Goal: Check status: Check status

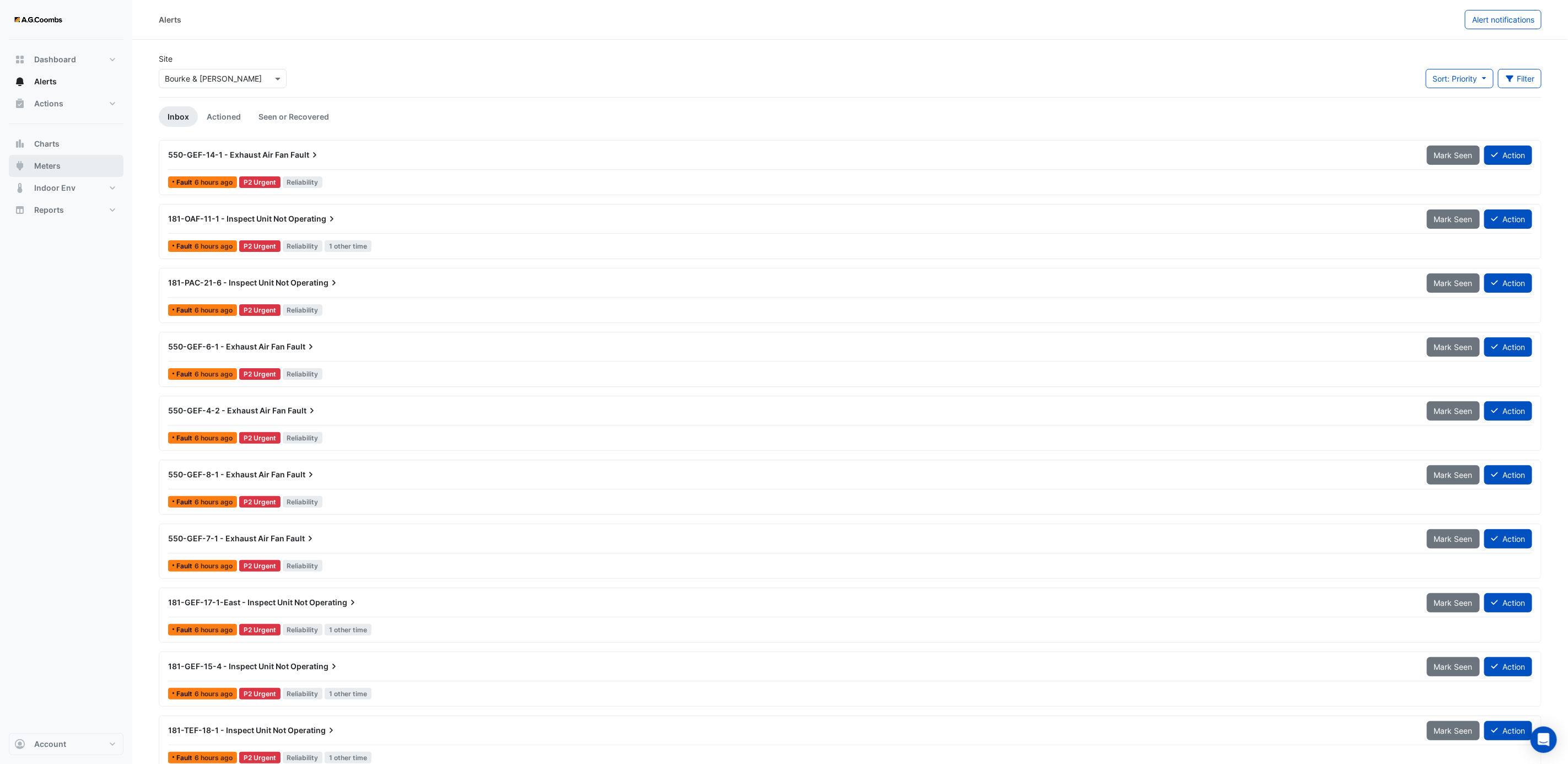
click at [48, 169] on span "Meters" at bounding box center [47, 166] width 26 height 11
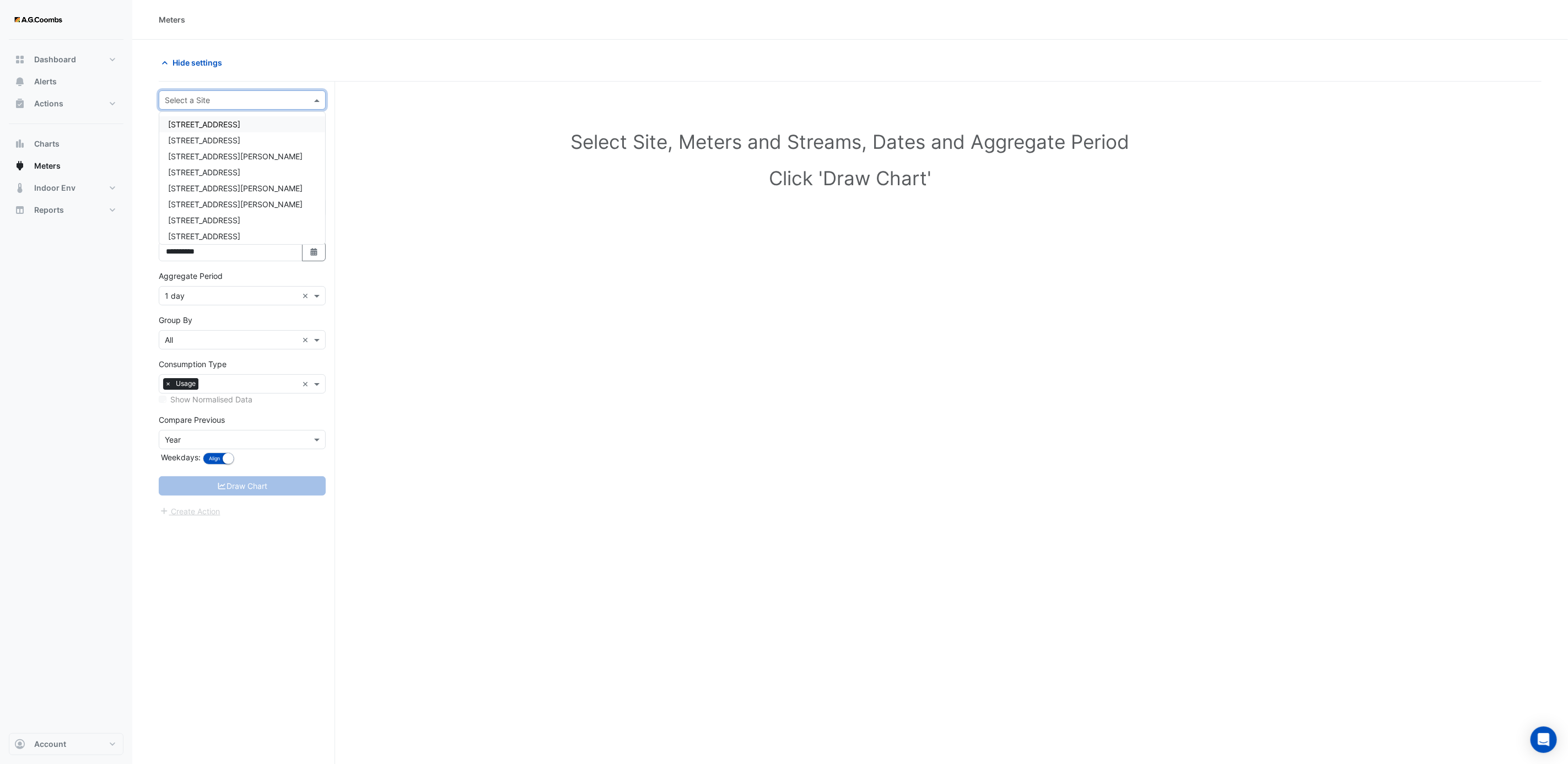
click at [268, 107] on div "Select a Site" at bounding box center [242, 100] width 167 height 19
click at [235, 218] on div "Queen and [PERSON_NAME]" at bounding box center [242, 216] width 166 height 16
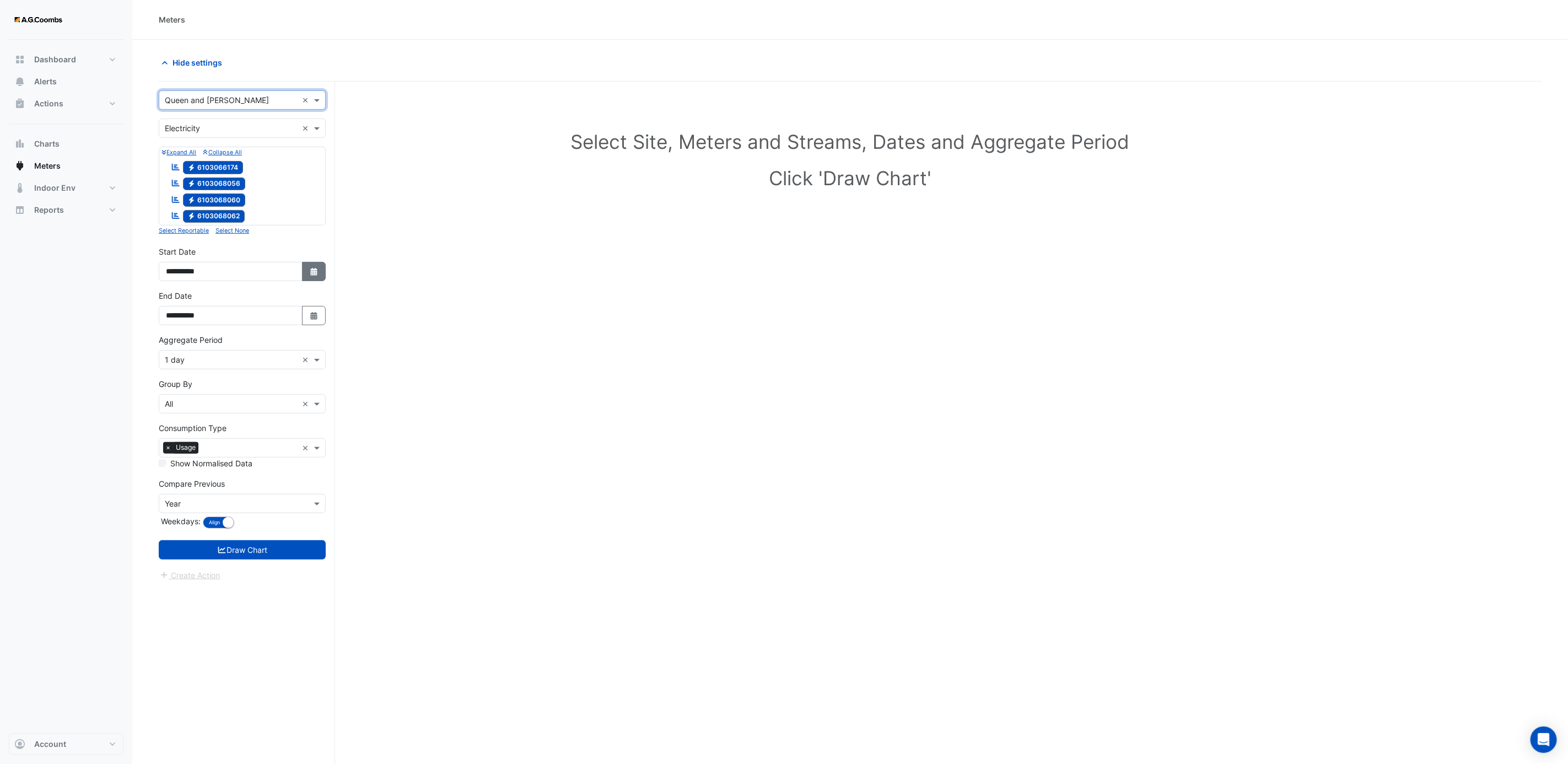
click at [309, 270] on icon "Select Date" at bounding box center [314, 271] width 10 height 8
select select "*"
click at [268, 129] on select "**** **** **** **** **** **** **** **** **** **** ****" at bounding box center [251, 127] width 42 height 16
select select "****"
click at [230, 119] on select "**** **** **** **** **** **** **** **** **** **** ****" at bounding box center [251, 127] width 42 height 16
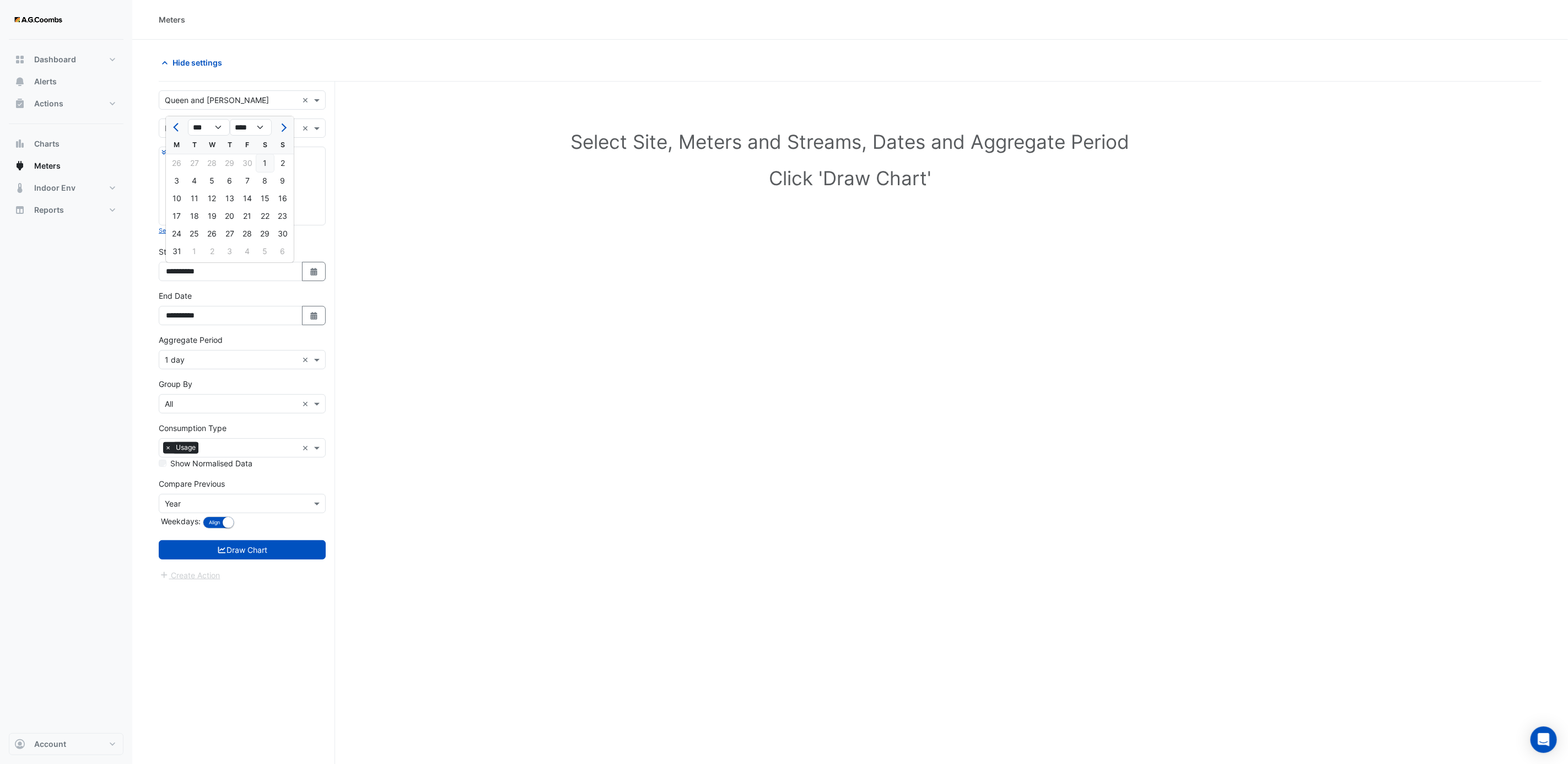
click at [266, 162] on div "1" at bounding box center [265, 163] width 18 height 18
type input "**********"
click at [315, 325] on button "Select Date" at bounding box center [314, 315] width 24 height 19
select select "*"
click at [263, 173] on select "**** **** **** **** **** **** **** **** **** **** **** **** ****" at bounding box center [251, 171] width 42 height 16
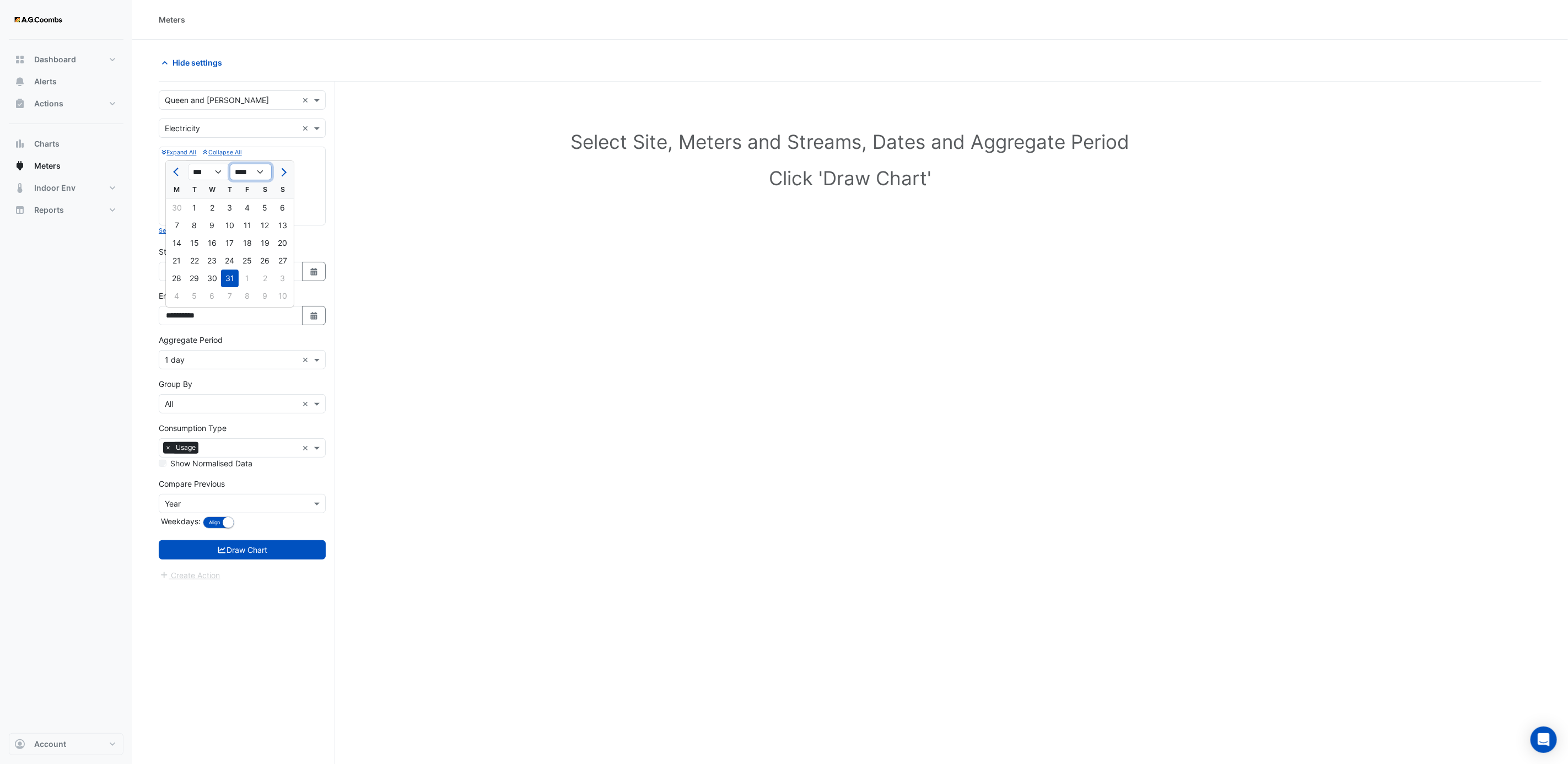
select select "****"
click at [230, 164] on select "**** **** **** **** **** **** **** **** **** **** **** **** ****" at bounding box center [251, 171] width 42 height 16
click at [181, 203] on div "1" at bounding box center [176, 208] width 18 height 18
type input "**********"
click at [321, 366] on span at bounding box center [318, 359] width 14 height 11
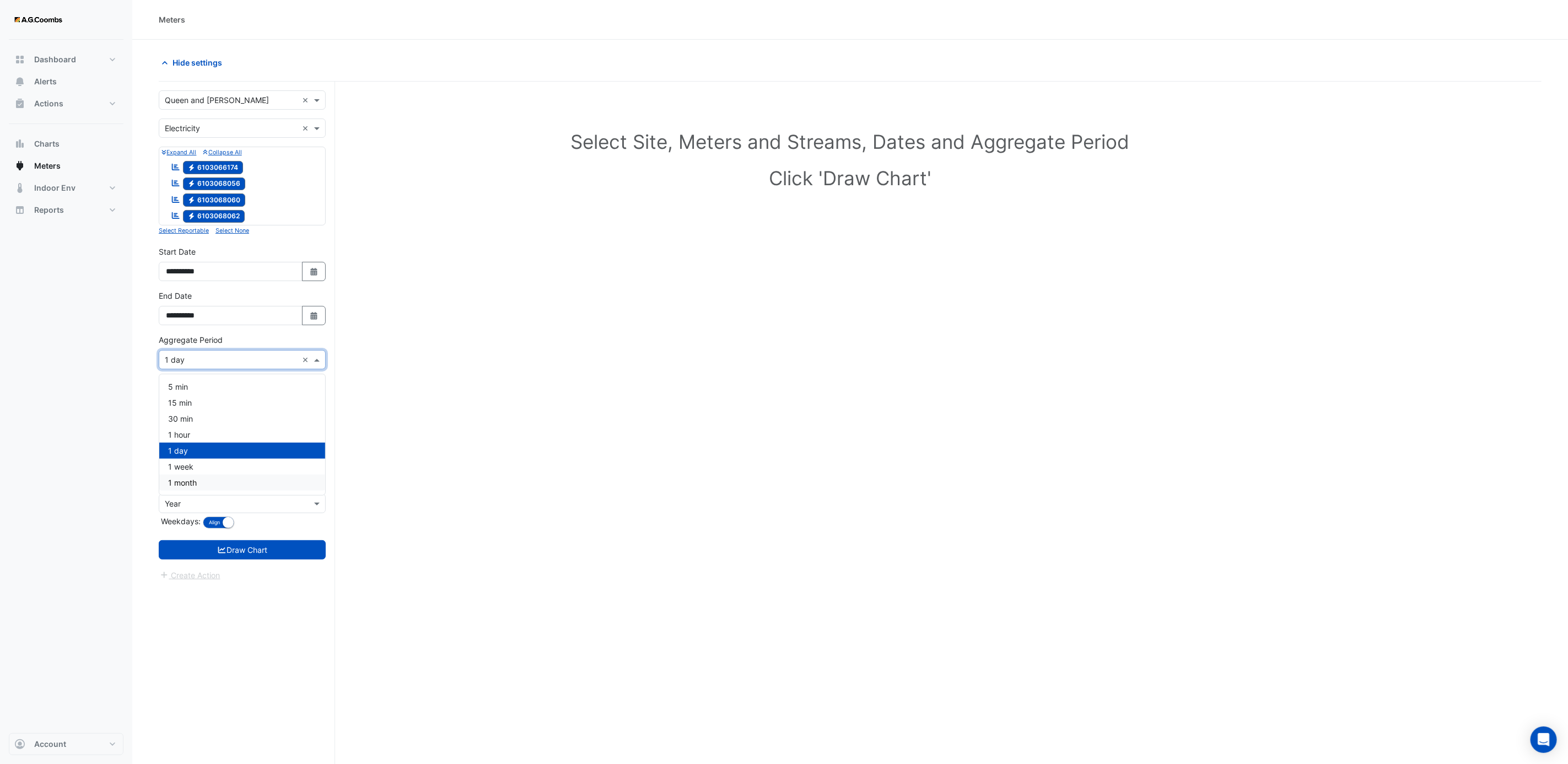
click at [216, 478] on div "1 month" at bounding box center [242, 482] width 166 height 16
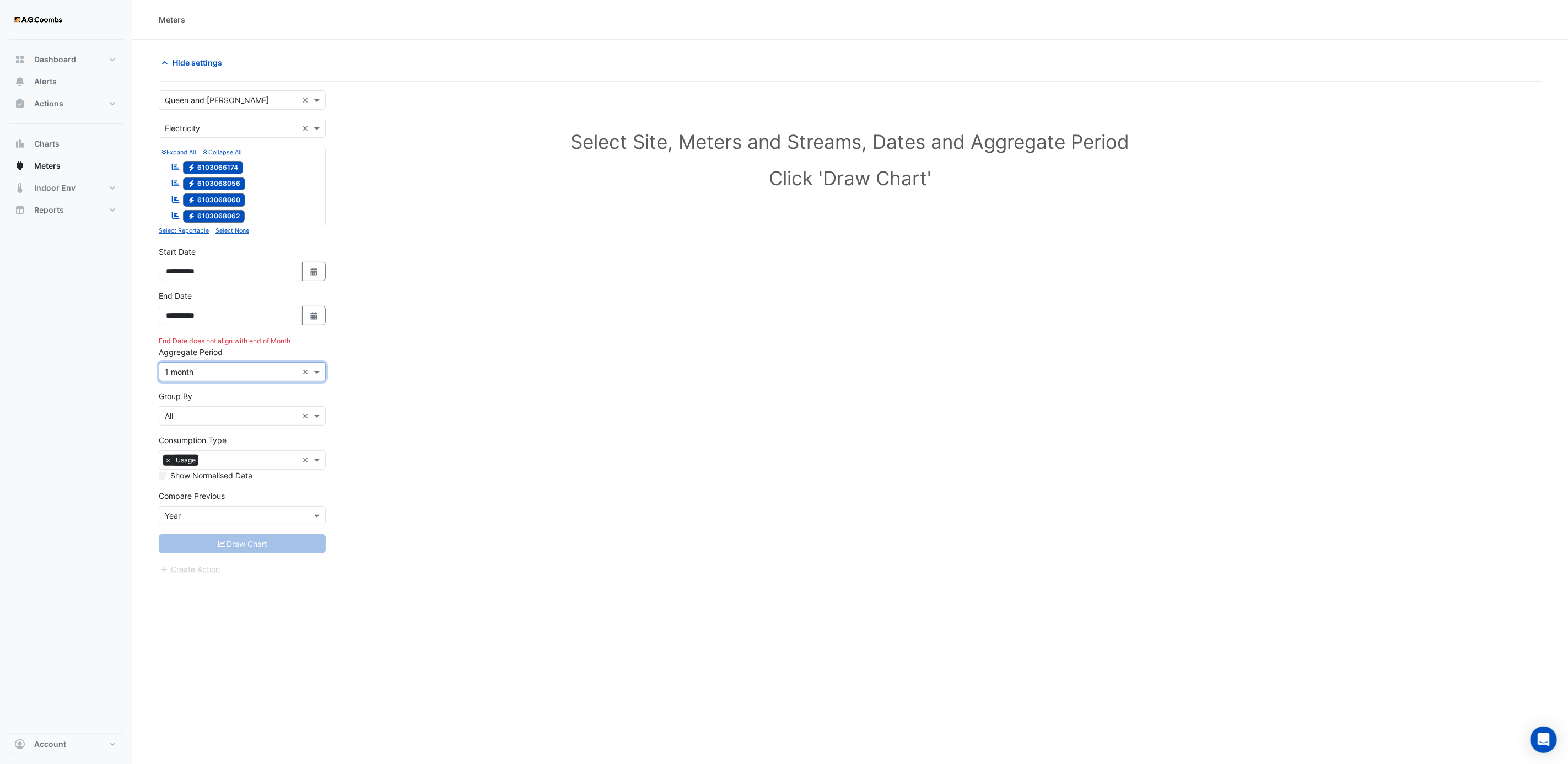
click at [298, 551] on div "Draw Chart" at bounding box center [242, 543] width 167 height 19
click at [313, 318] on icon "Select Date" at bounding box center [314, 316] width 10 height 8
select select "*"
select select "****"
click at [173, 167] on button "Previous month" at bounding box center [176, 171] width 14 height 18
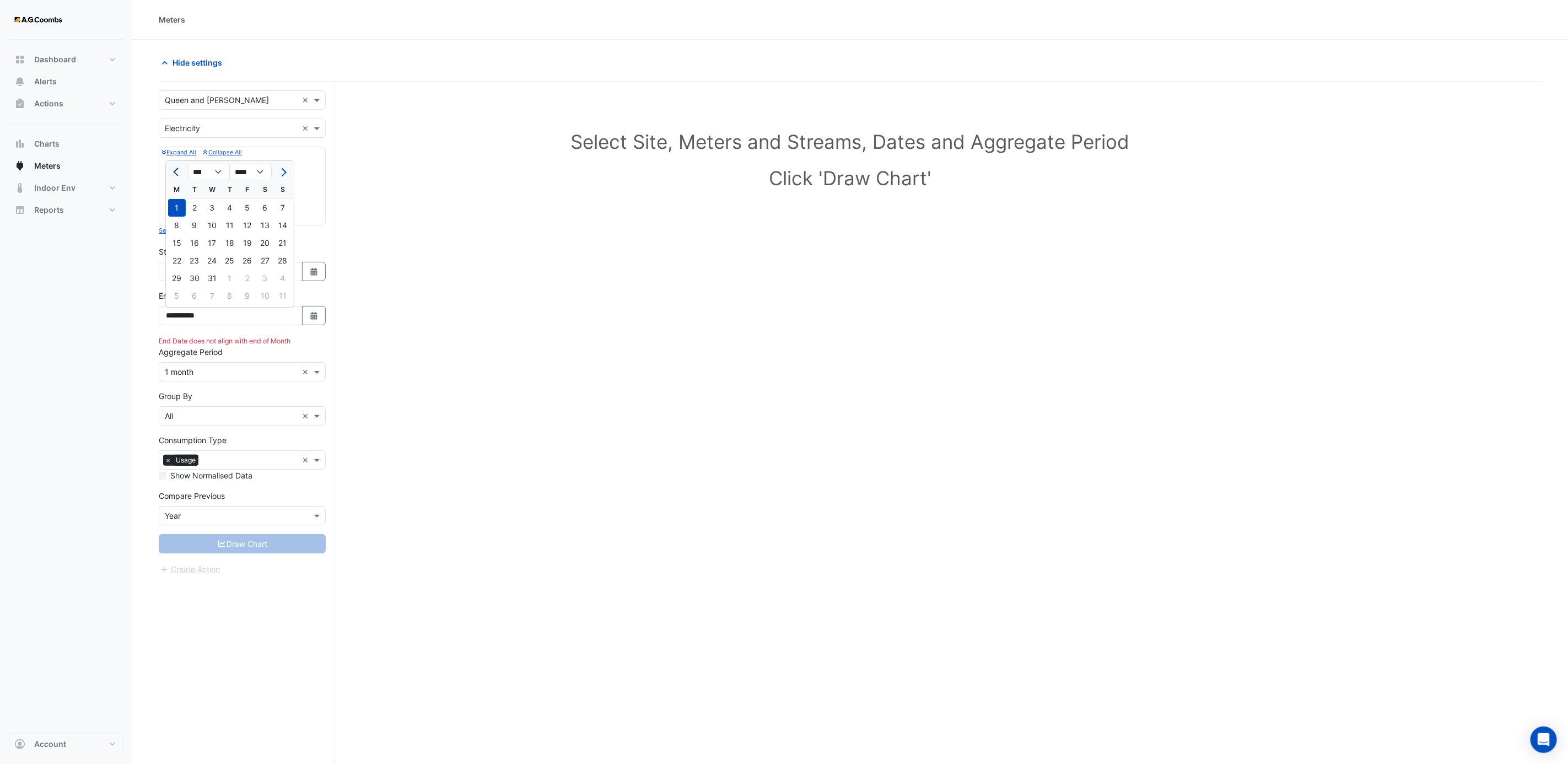
select select "*"
click at [285, 281] on div "30" at bounding box center [283, 278] width 18 height 18
type input "**********"
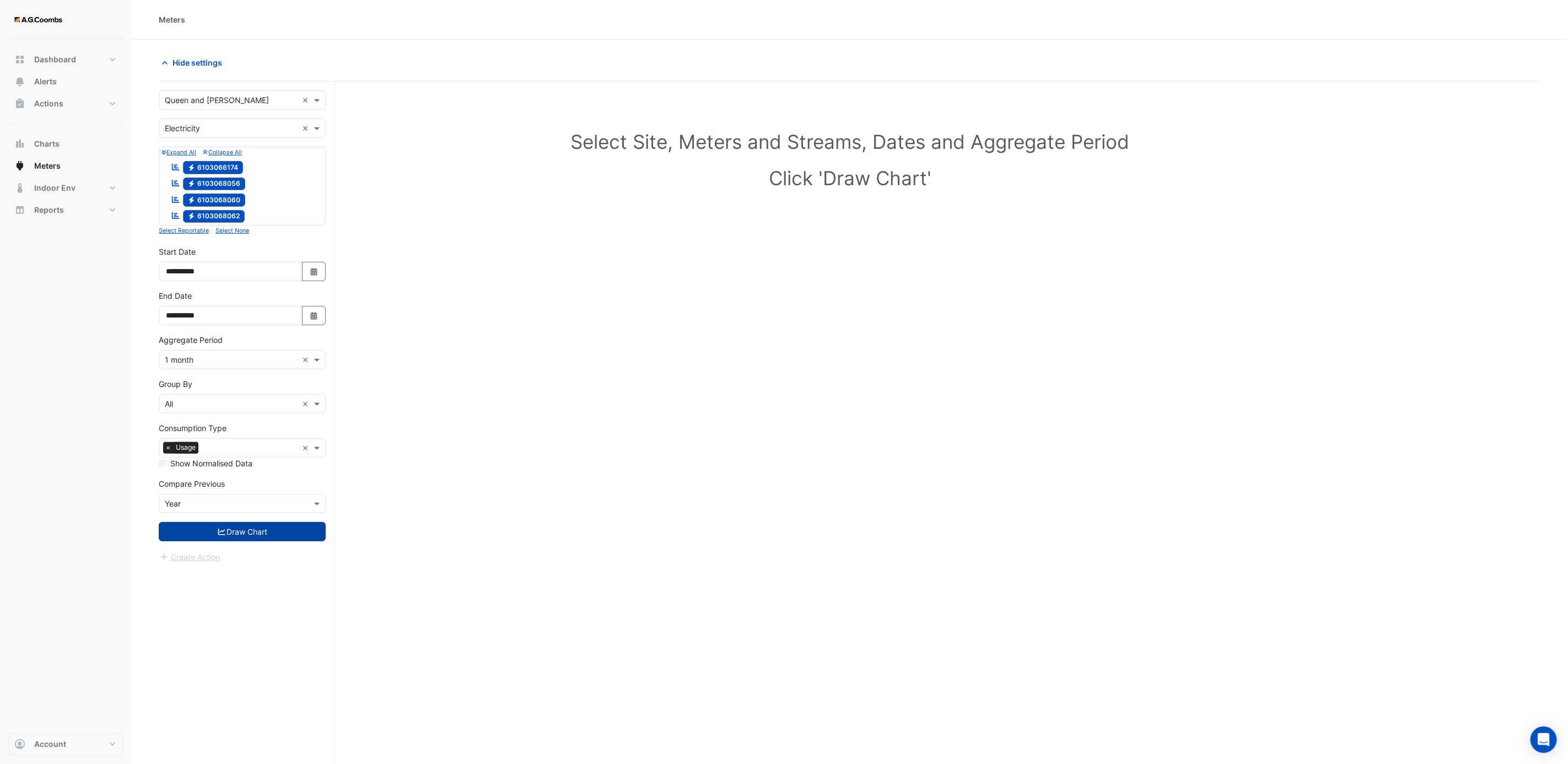
click at [230, 537] on button "Draw Chart" at bounding box center [242, 531] width 167 height 19
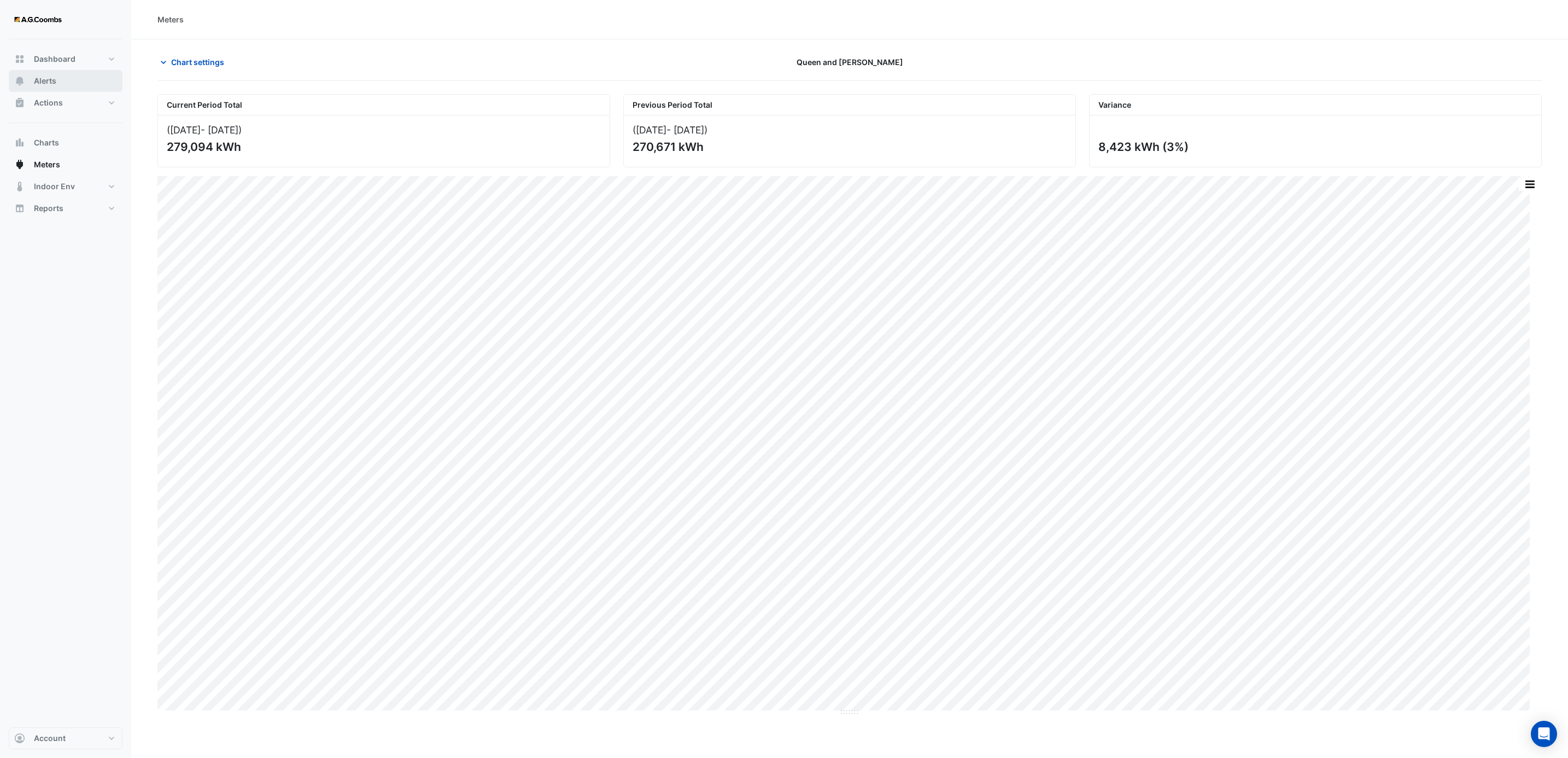
click at [51, 87] on button "Alerts" at bounding box center [65, 81] width 114 height 22
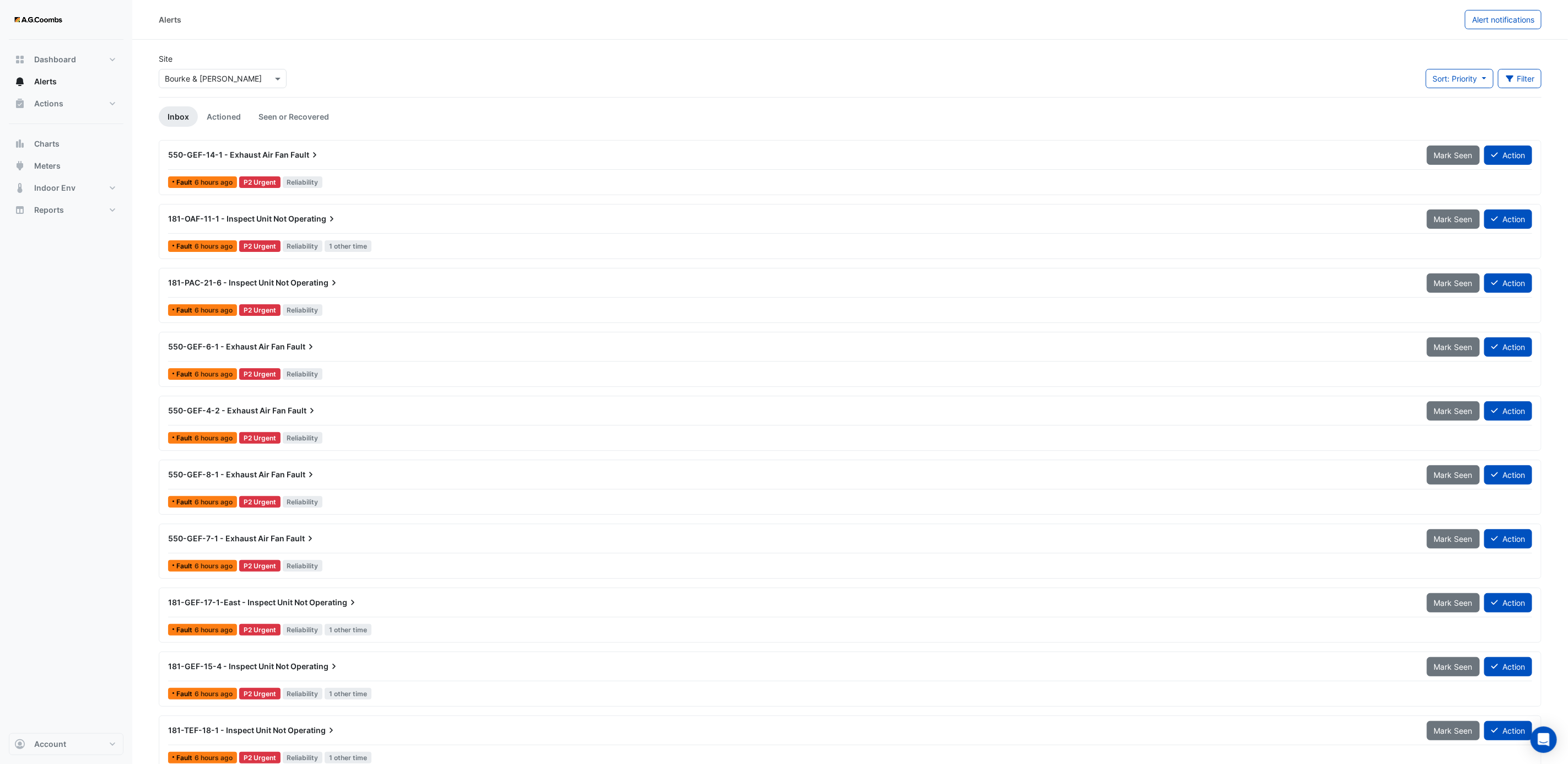
click at [250, 91] on div "Site Select a Site × Bourke & William" at bounding box center [223, 75] width 141 height 44
click at [250, 86] on div "Select a Site × Bourke & William" at bounding box center [222, 78] width 128 height 19
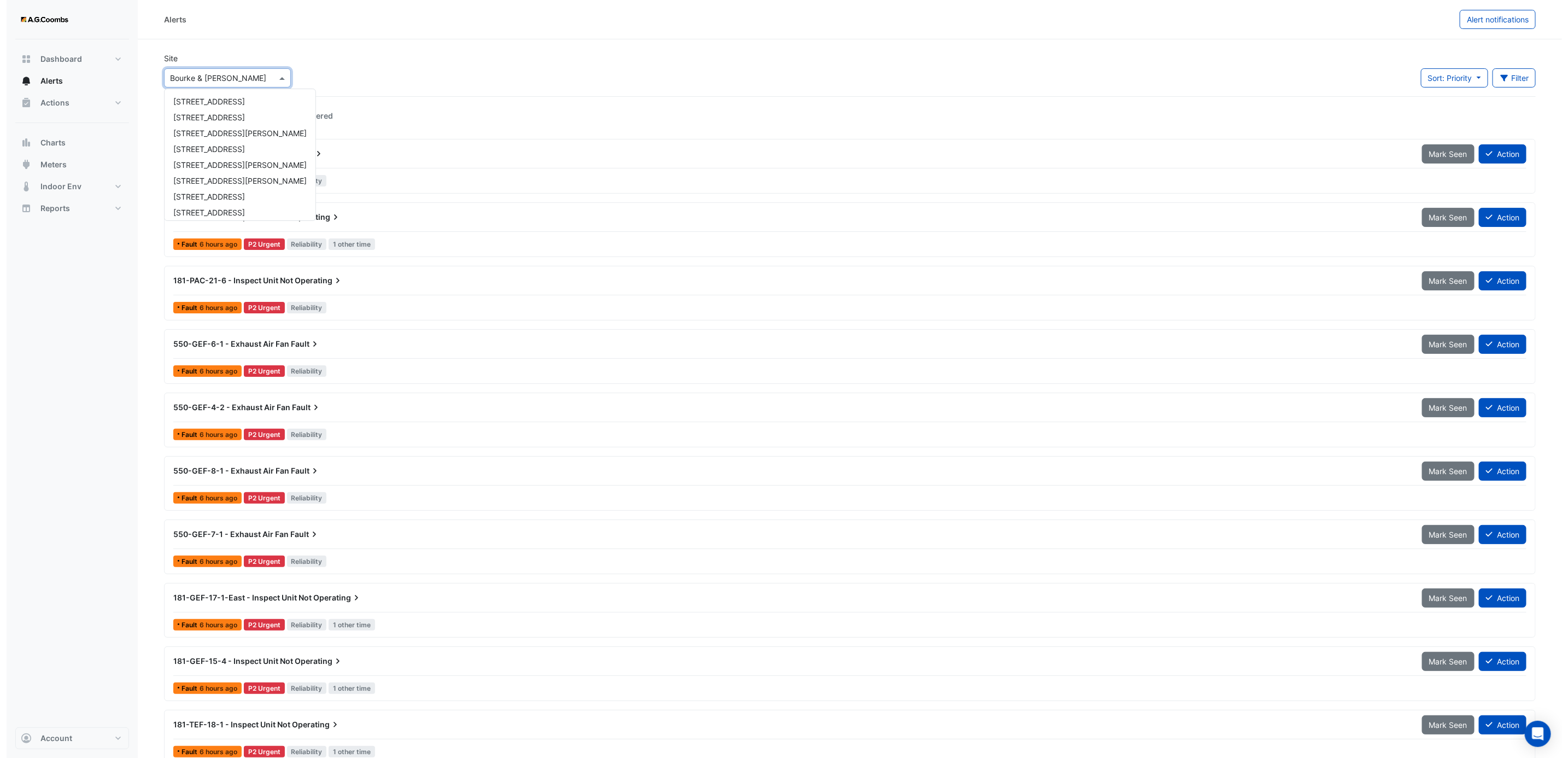
scroll to position [67, 0]
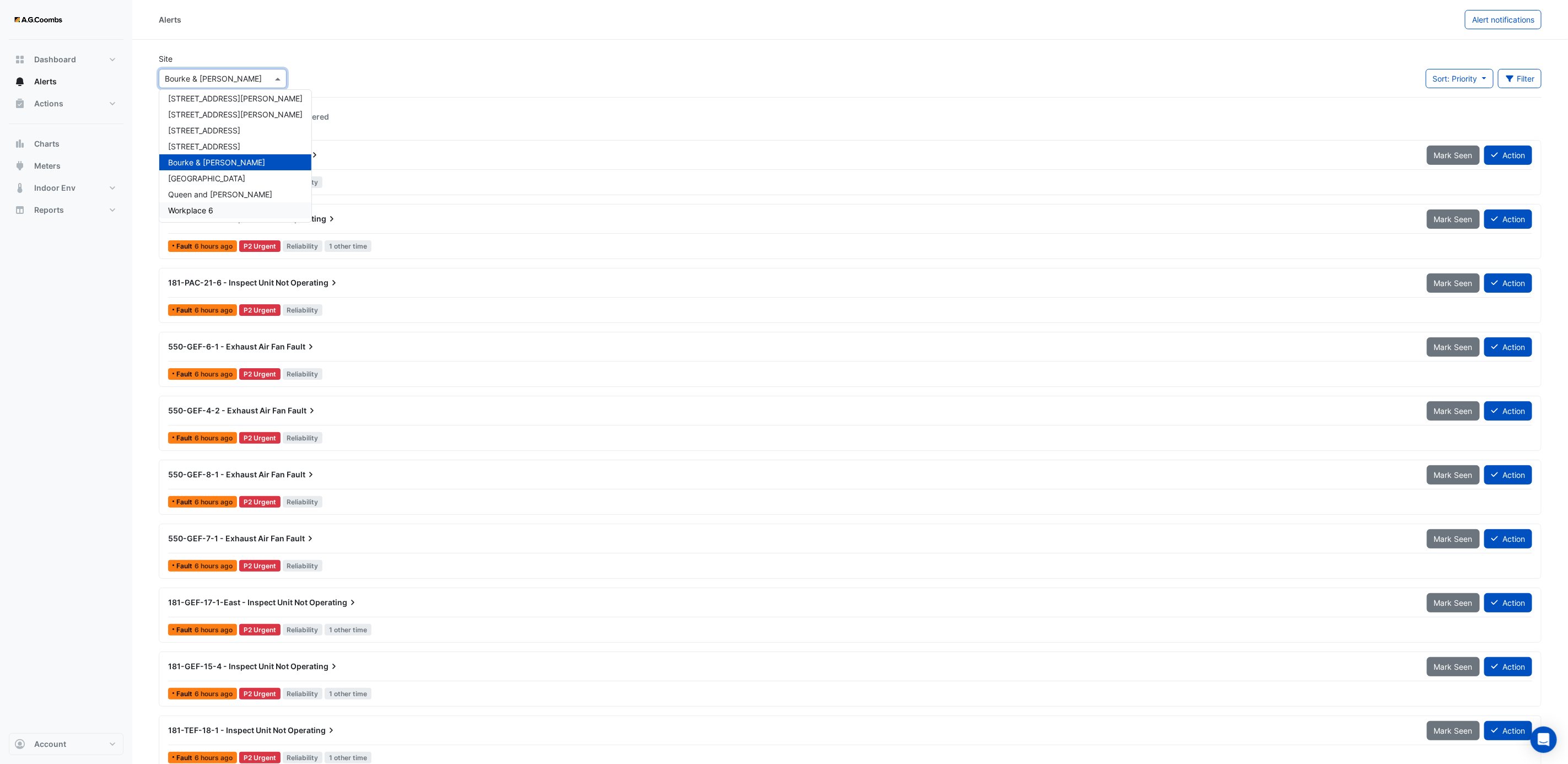
click at [221, 202] on div "Workplace 6" at bounding box center [235, 210] width 152 height 16
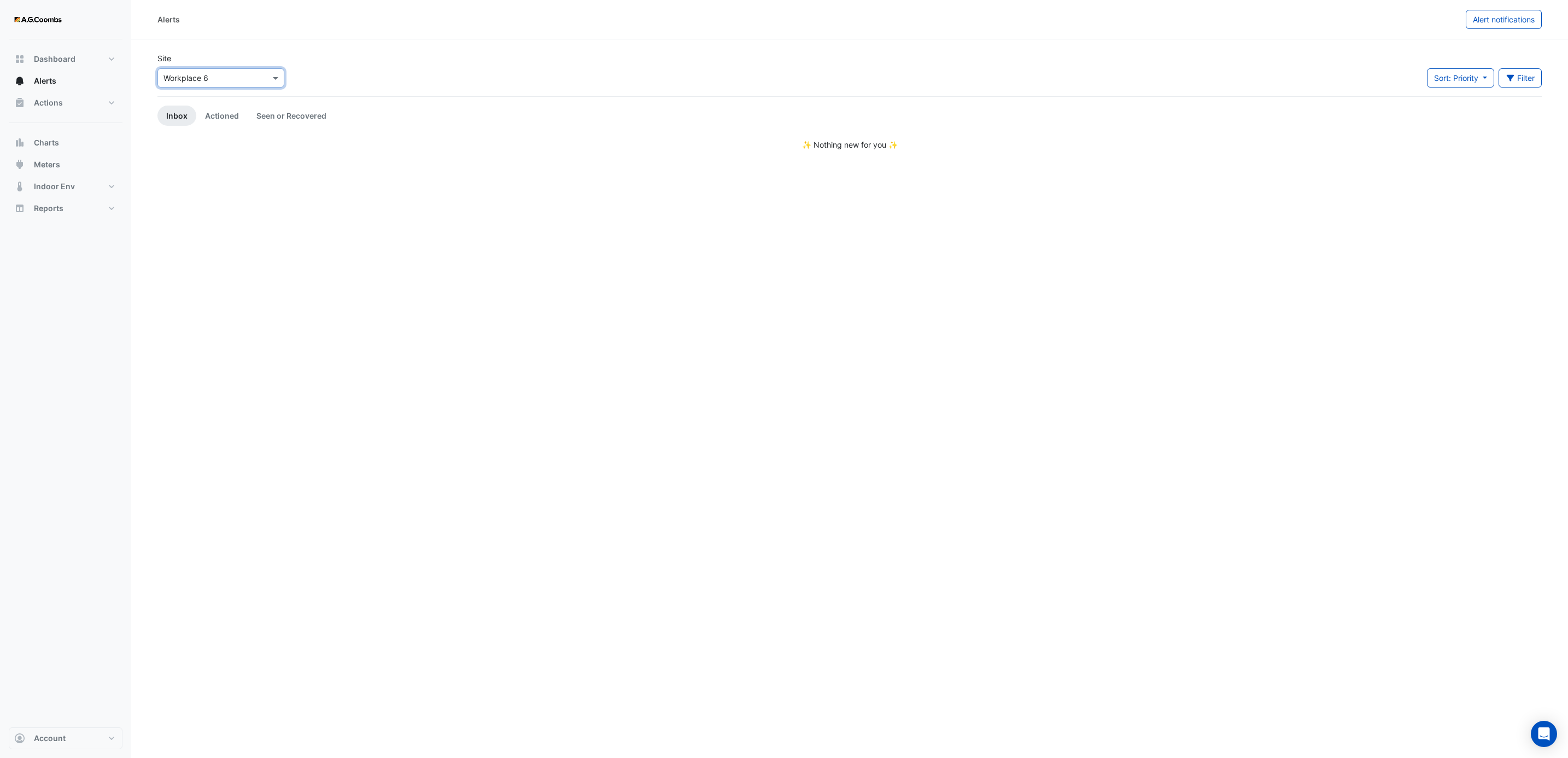
click at [225, 82] on input "text" at bounding box center [210, 79] width 93 height 11
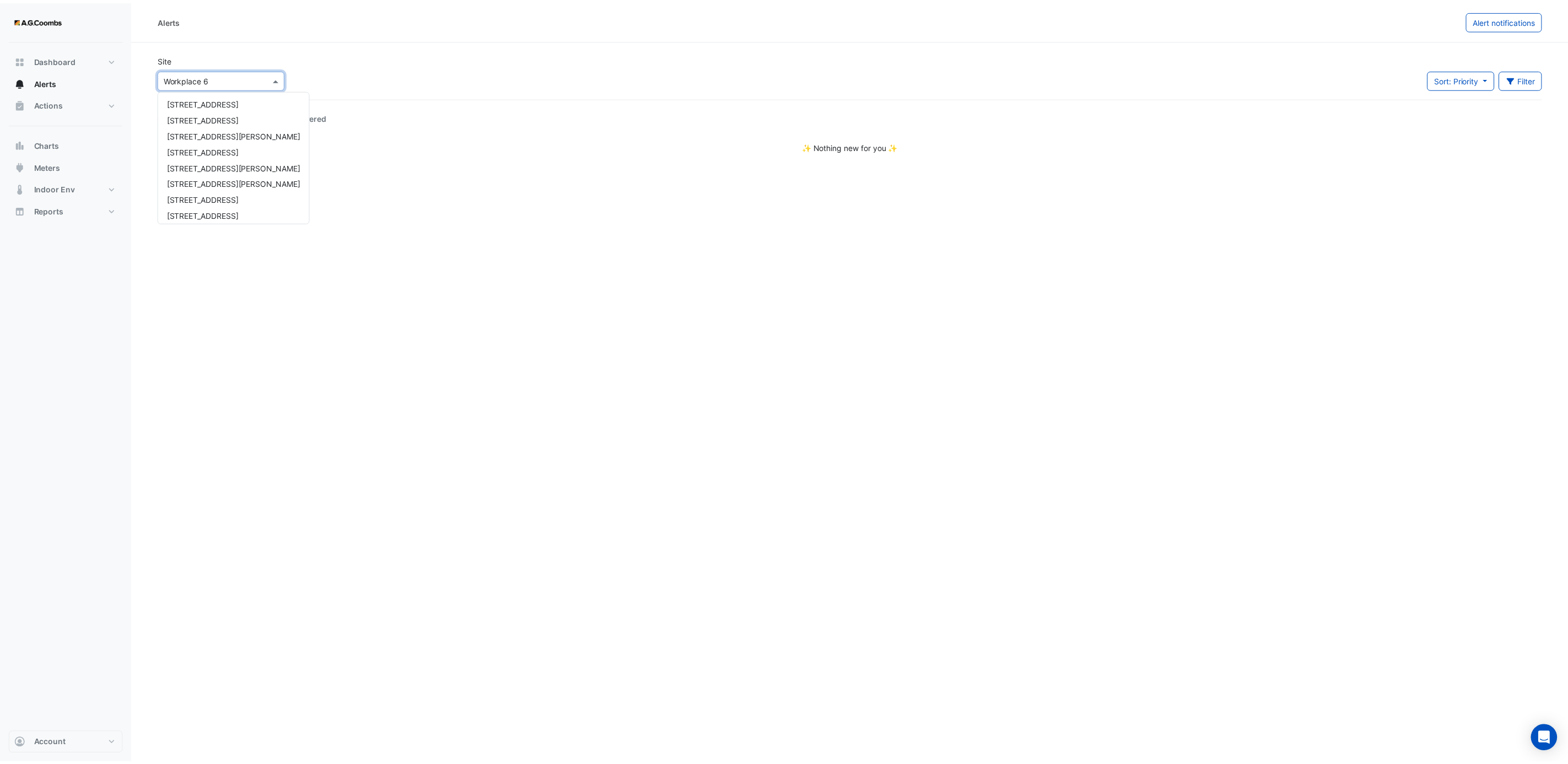
scroll to position [68, 0]
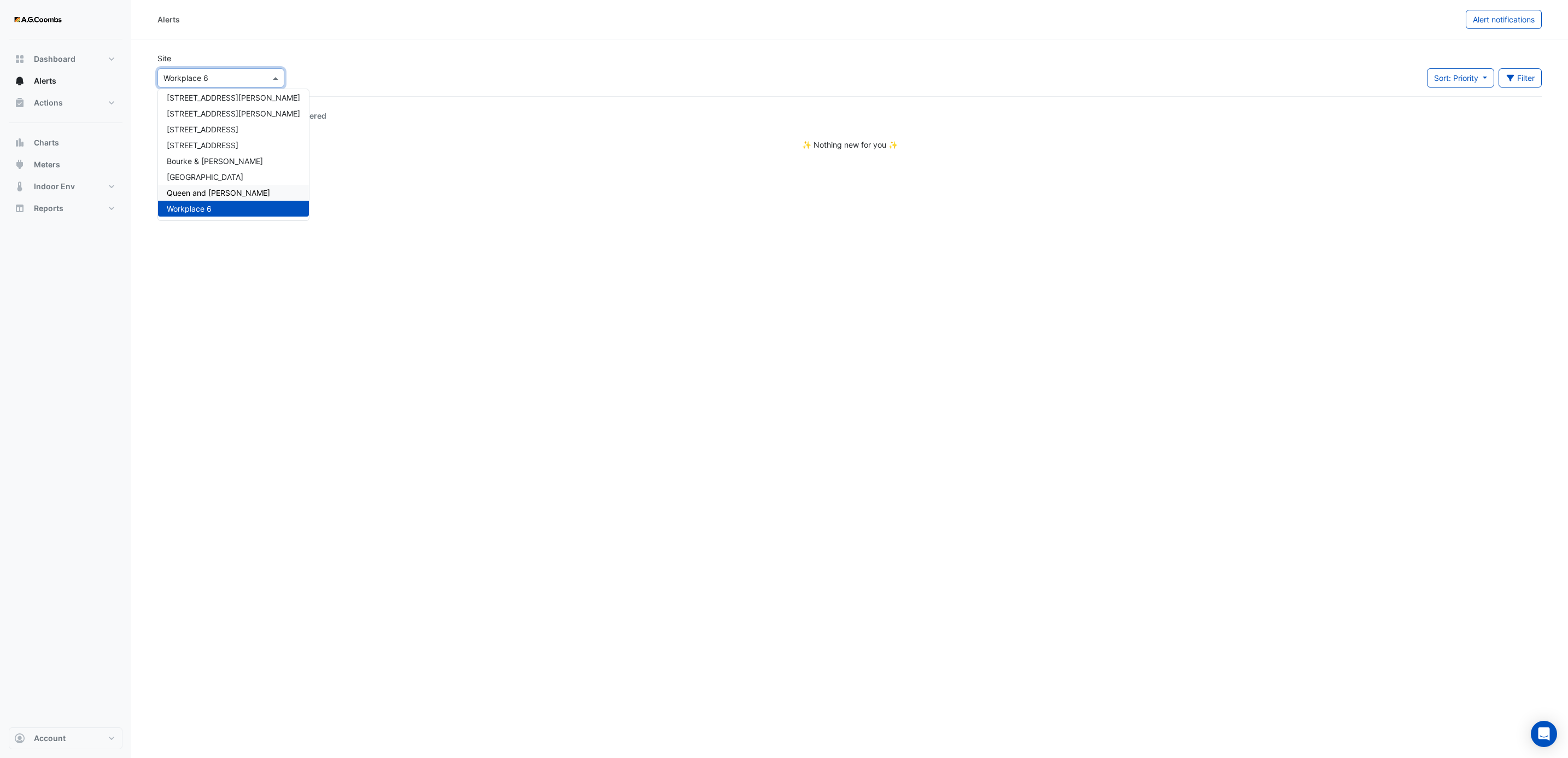
click at [199, 186] on div "111 Bourke Street 111 Eagle Street 150 Collins Street 2 Southbank Boulevard 530…" at bounding box center [233, 121] width 151 height 191
click at [199, 186] on div "Queen and [PERSON_NAME]" at bounding box center [233, 193] width 151 height 16
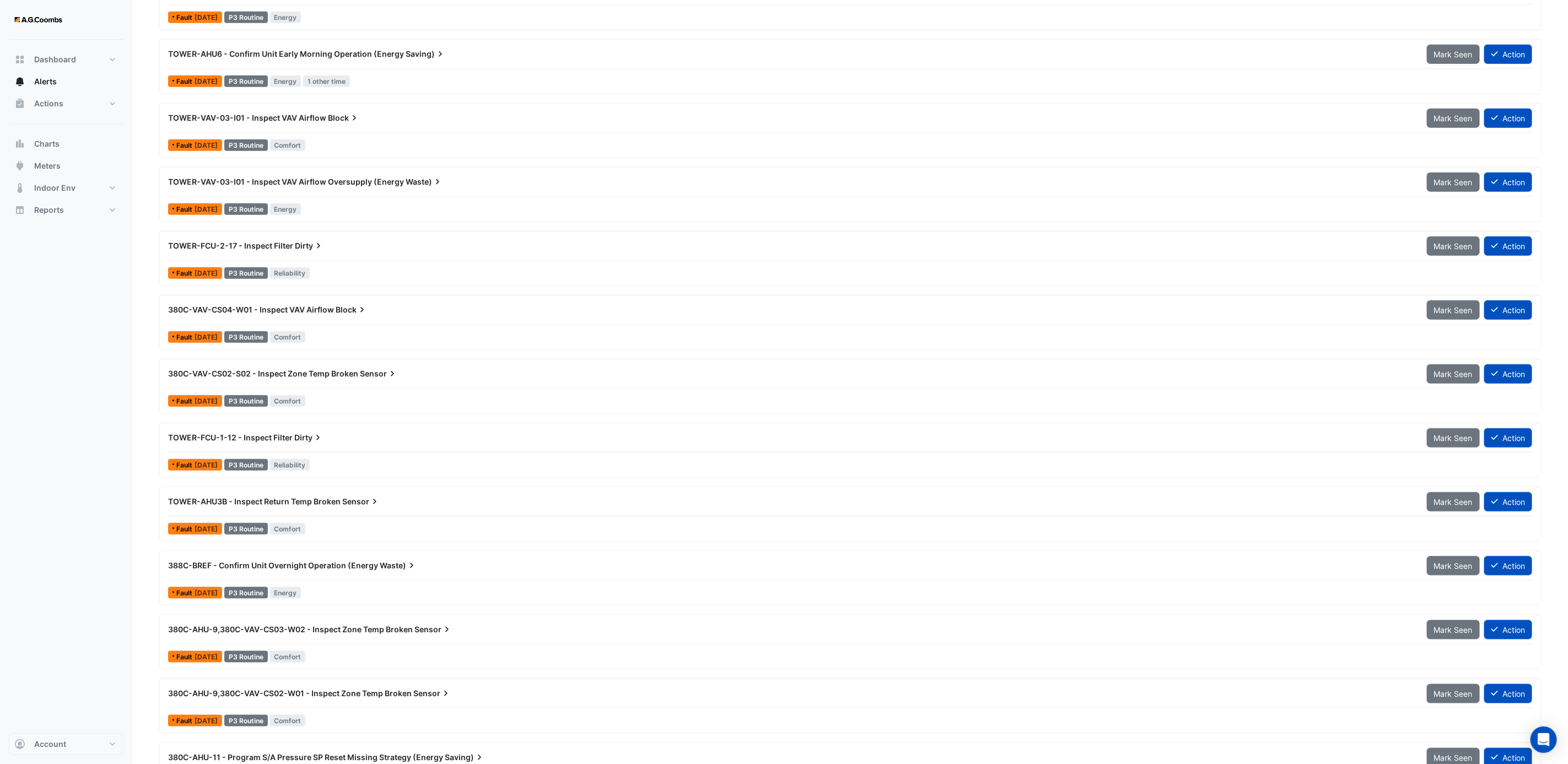
scroll to position [798, 0]
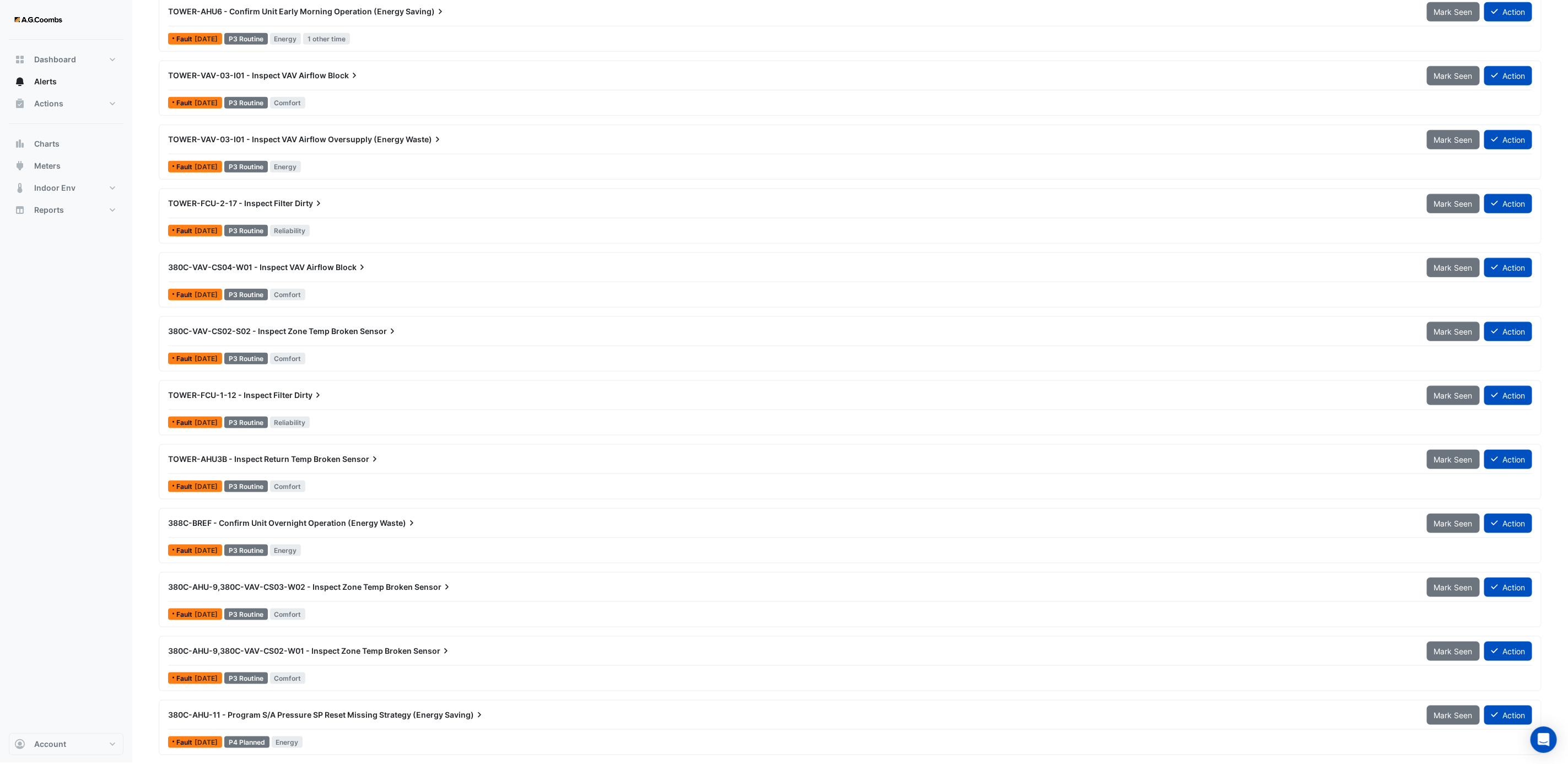
click at [271, 521] on span "388C-BREF - Confirm Unit Overnight Operation (Energy" at bounding box center [273, 522] width 210 height 9
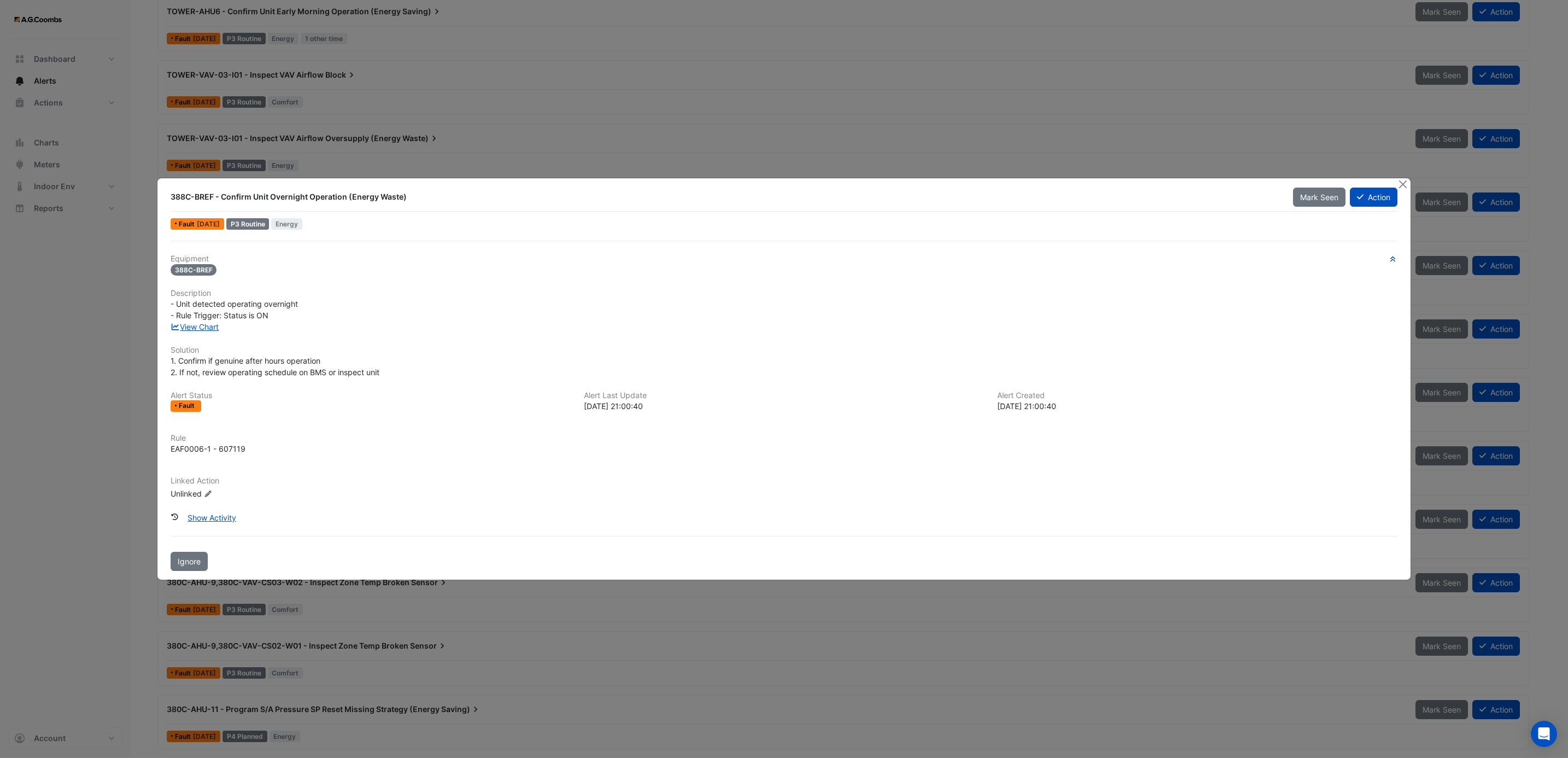
click at [199, 332] on div "View Chart" at bounding box center [784, 327] width 1240 height 11
click at [203, 327] on link "View Chart" at bounding box center [195, 327] width 49 height 9
click at [1400, 179] on button "Close" at bounding box center [1403, 184] width 11 height 11
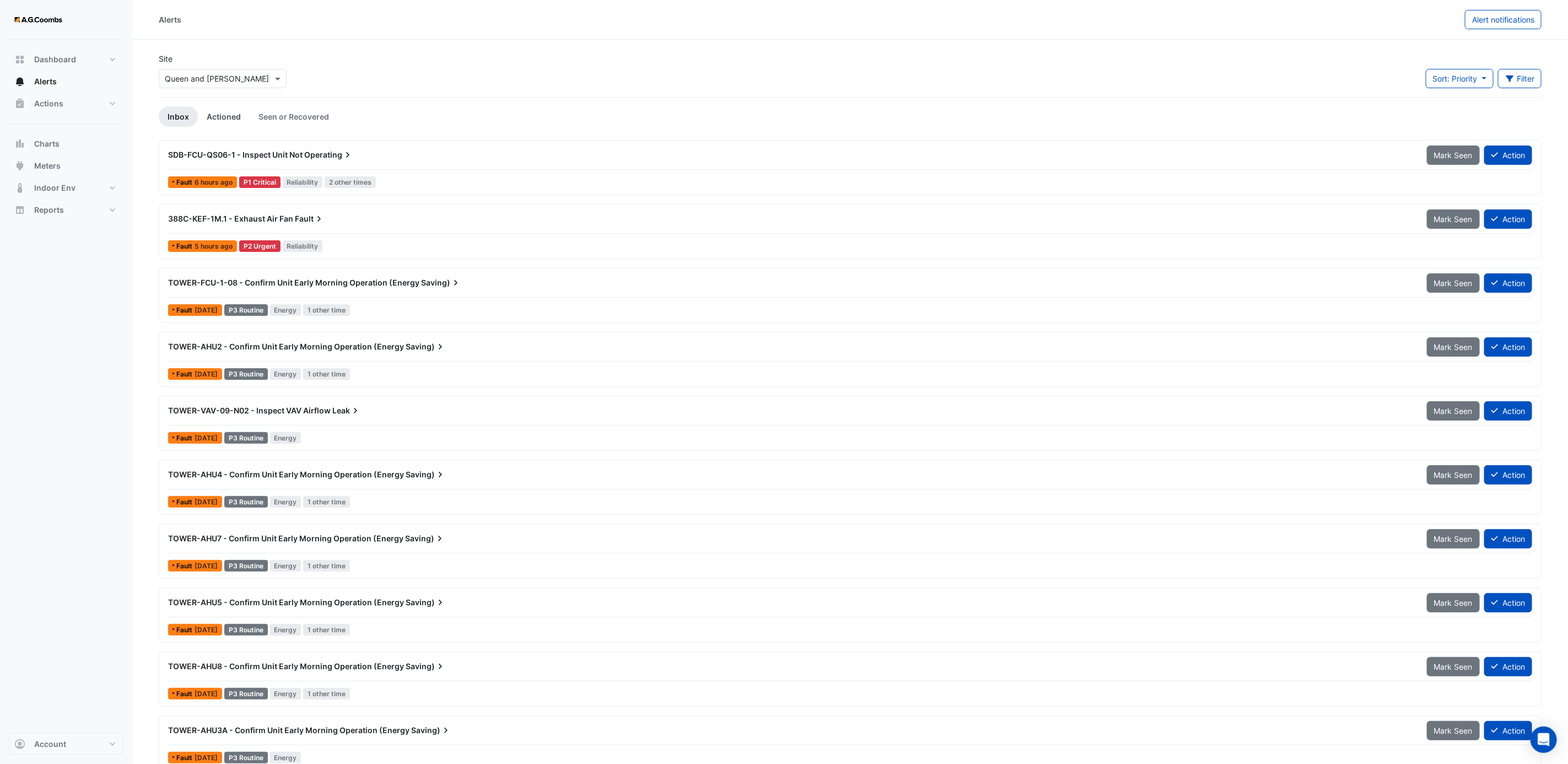
click at [213, 119] on link "Actioned" at bounding box center [223, 116] width 52 height 21
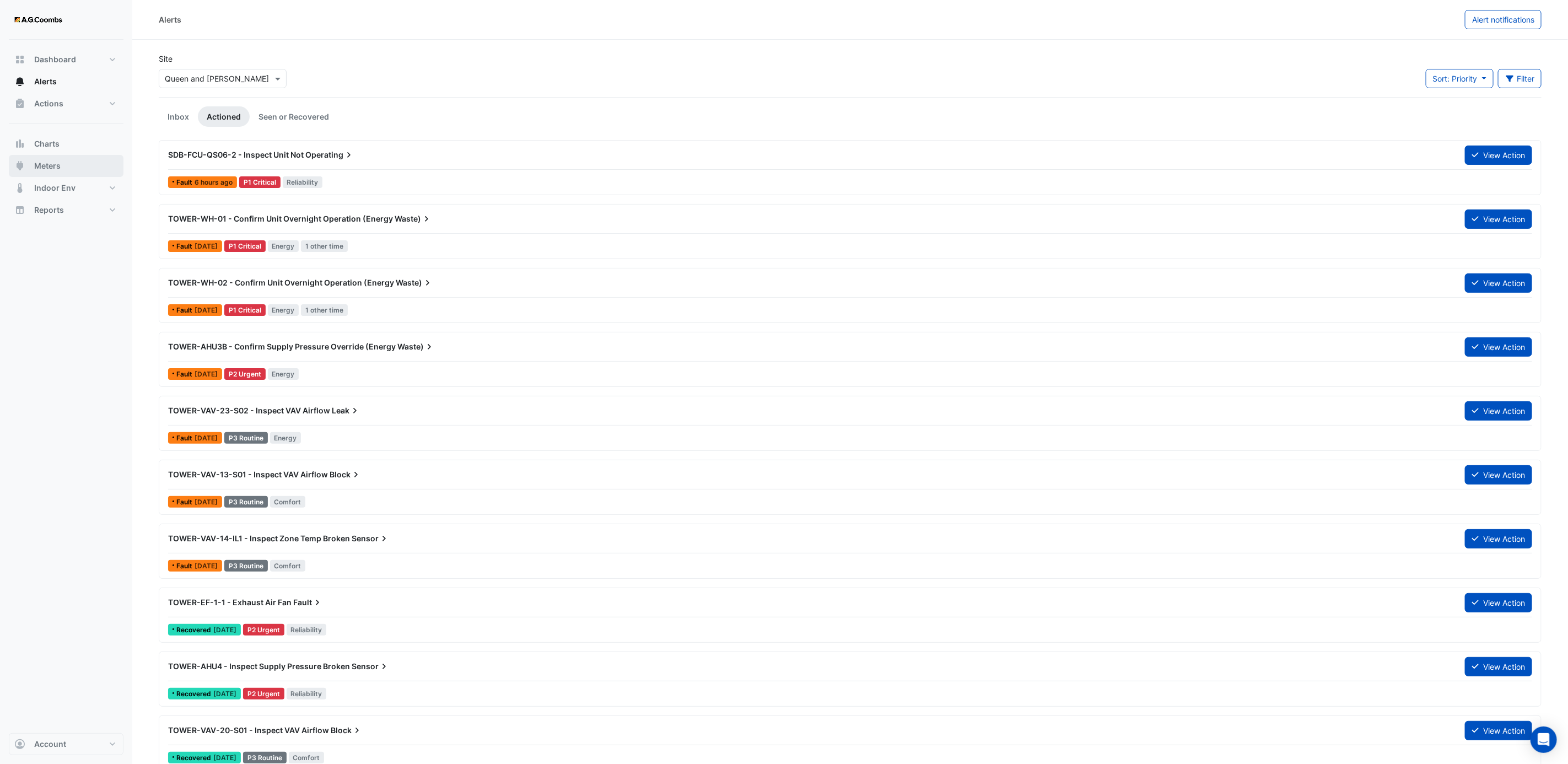
click at [69, 164] on button "Meters" at bounding box center [66, 166] width 115 height 22
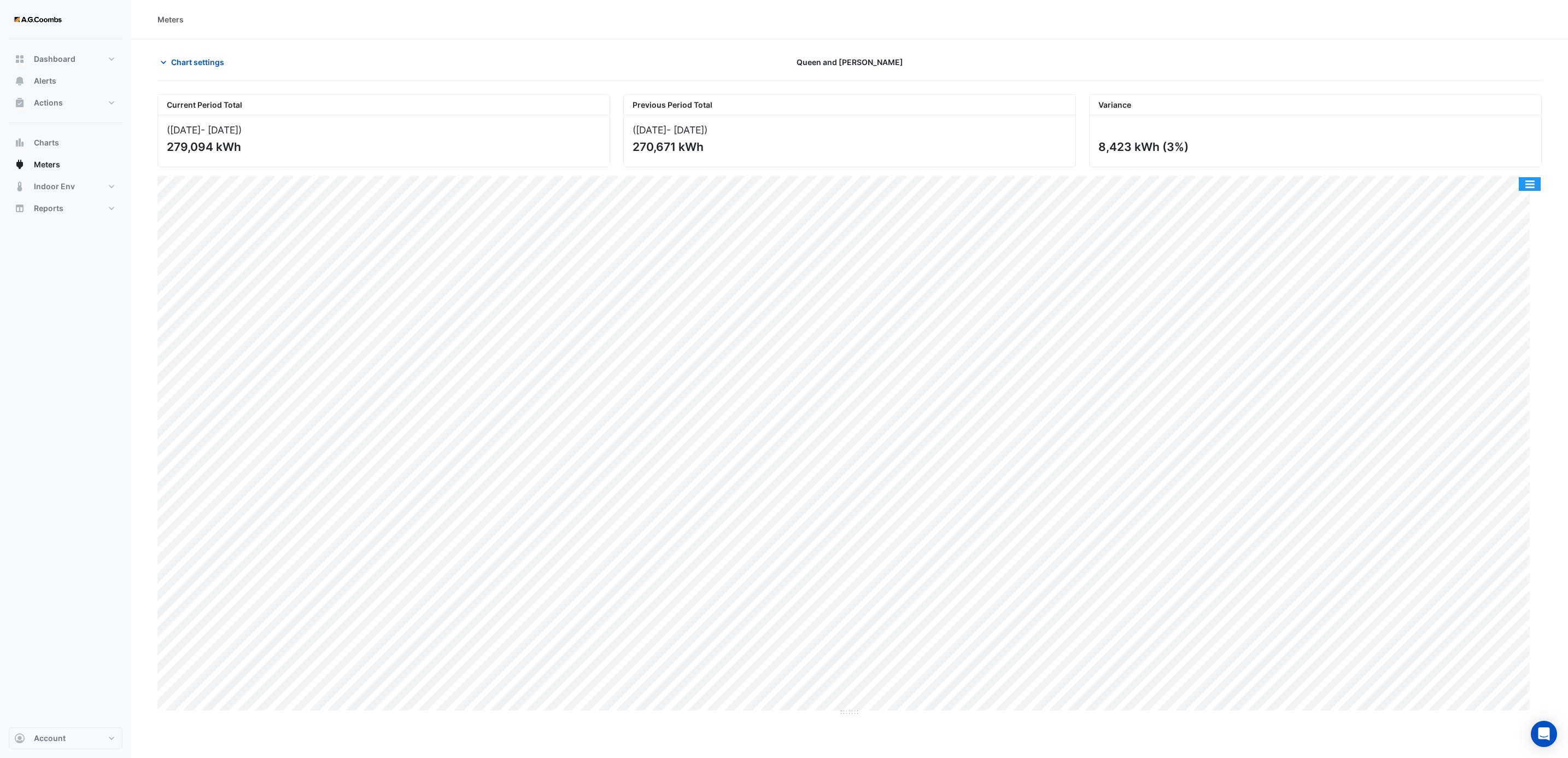
click at [1530, 191] on button "button" at bounding box center [1530, 183] width 22 height 13
click at [166, 64] on icon "button" at bounding box center [163, 62] width 11 height 11
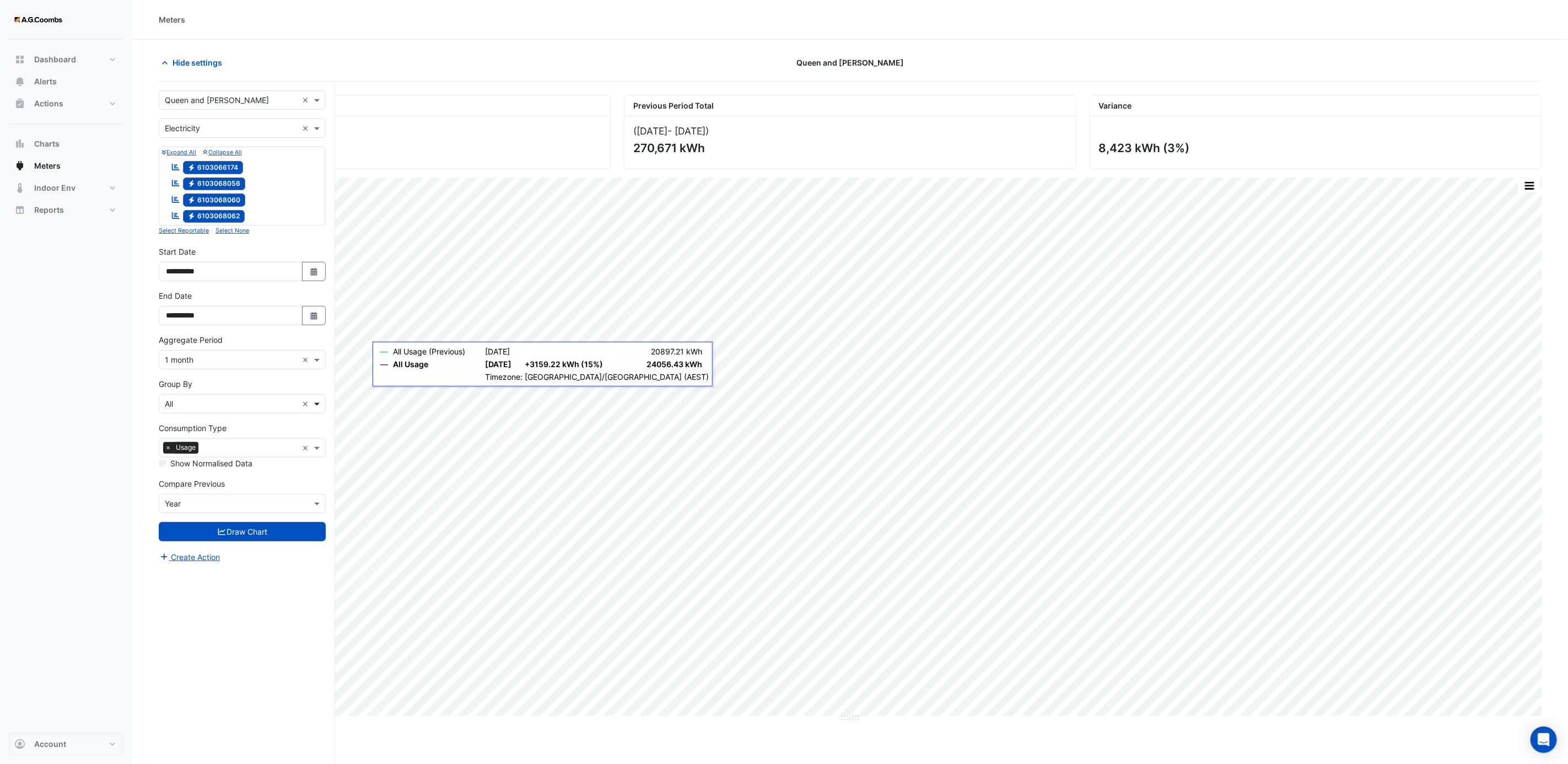
click at [313, 409] on span at bounding box center [318, 403] width 14 height 11
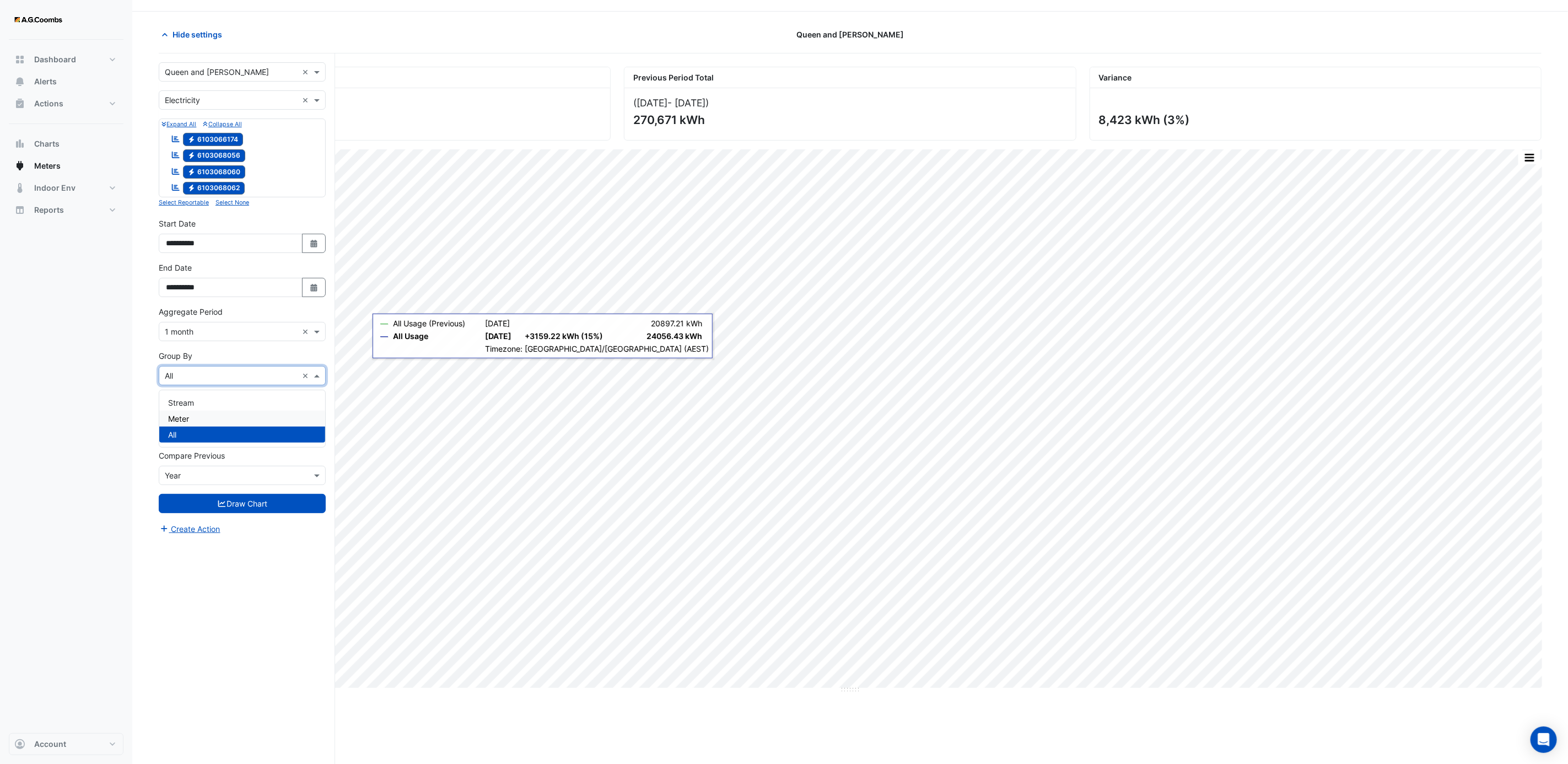
scroll to position [43, 0]
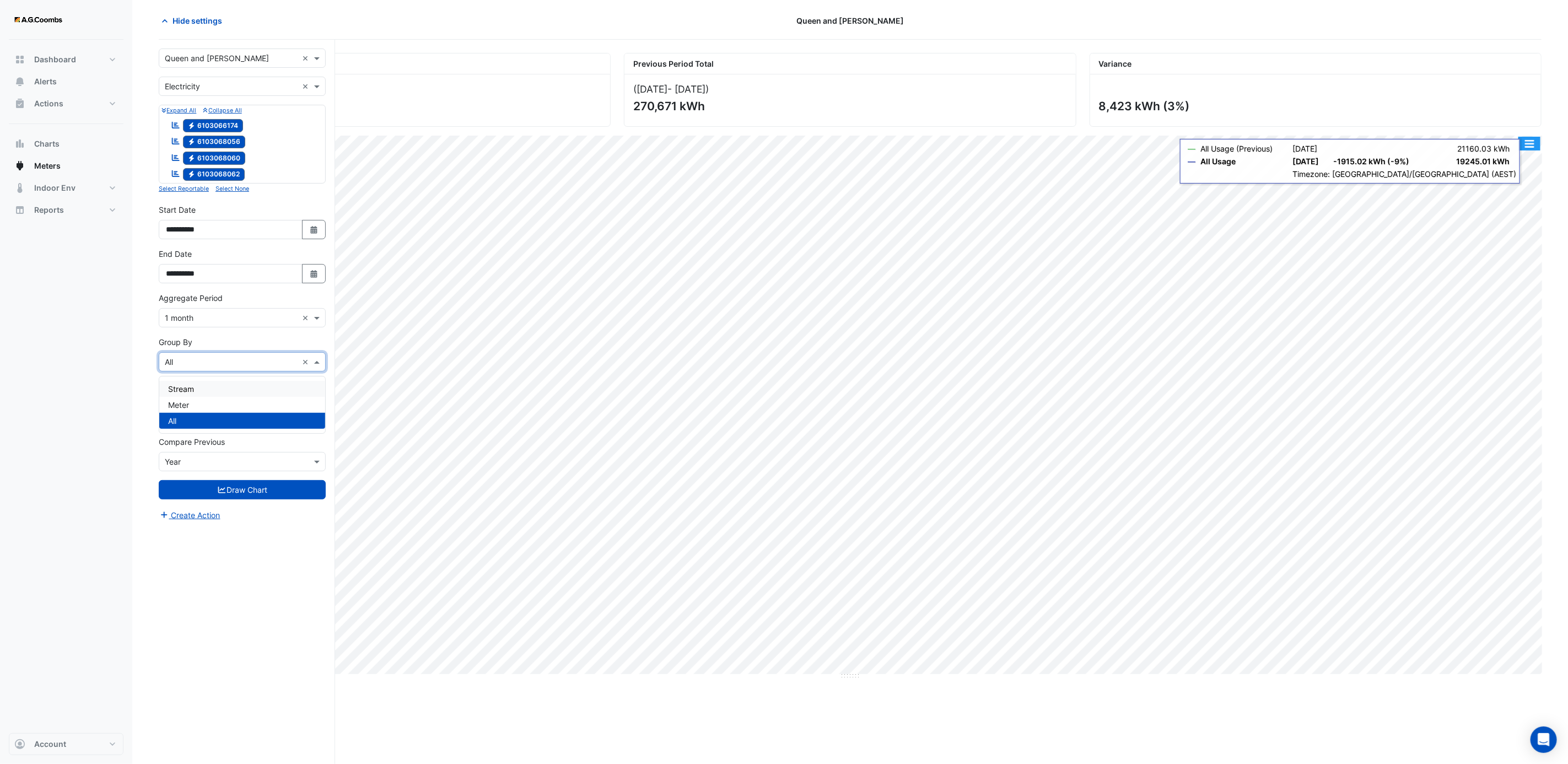
click at [1528, 147] on button "button" at bounding box center [1529, 143] width 22 height 14
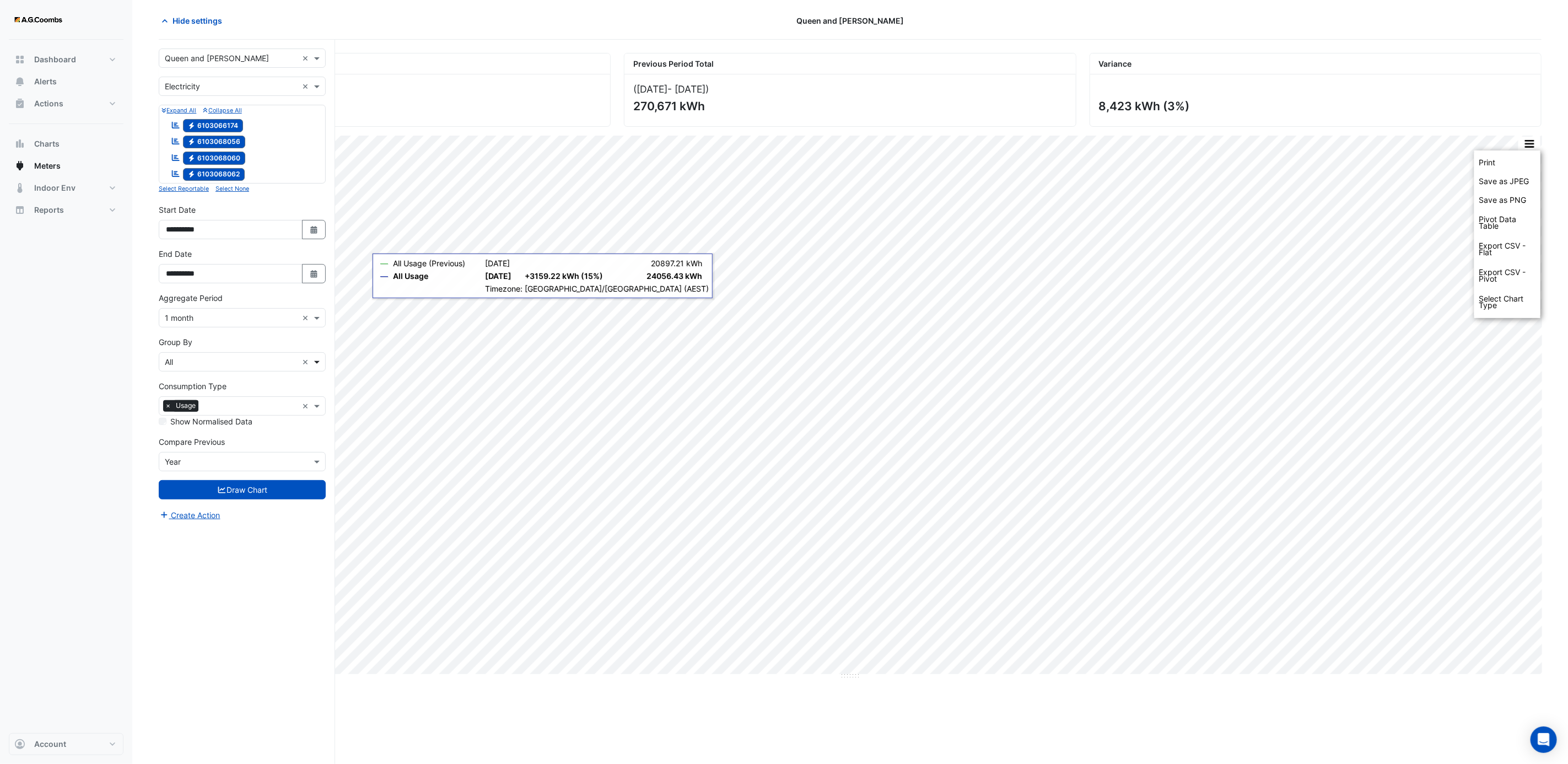
click at [314, 358] on span at bounding box center [318, 362] width 14 height 11
click at [218, 404] on div "Meter" at bounding box center [242, 405] width 166 height 16
click at [213, 509] on form "Select a Site × Queen and Collins × Utility Type × Electricity × Expand All Col…" at bounding box center [242, 285] width 167 height 473
click at [217, 493] on icon "submit" at bounding box center [222, 490] width 10 height 8
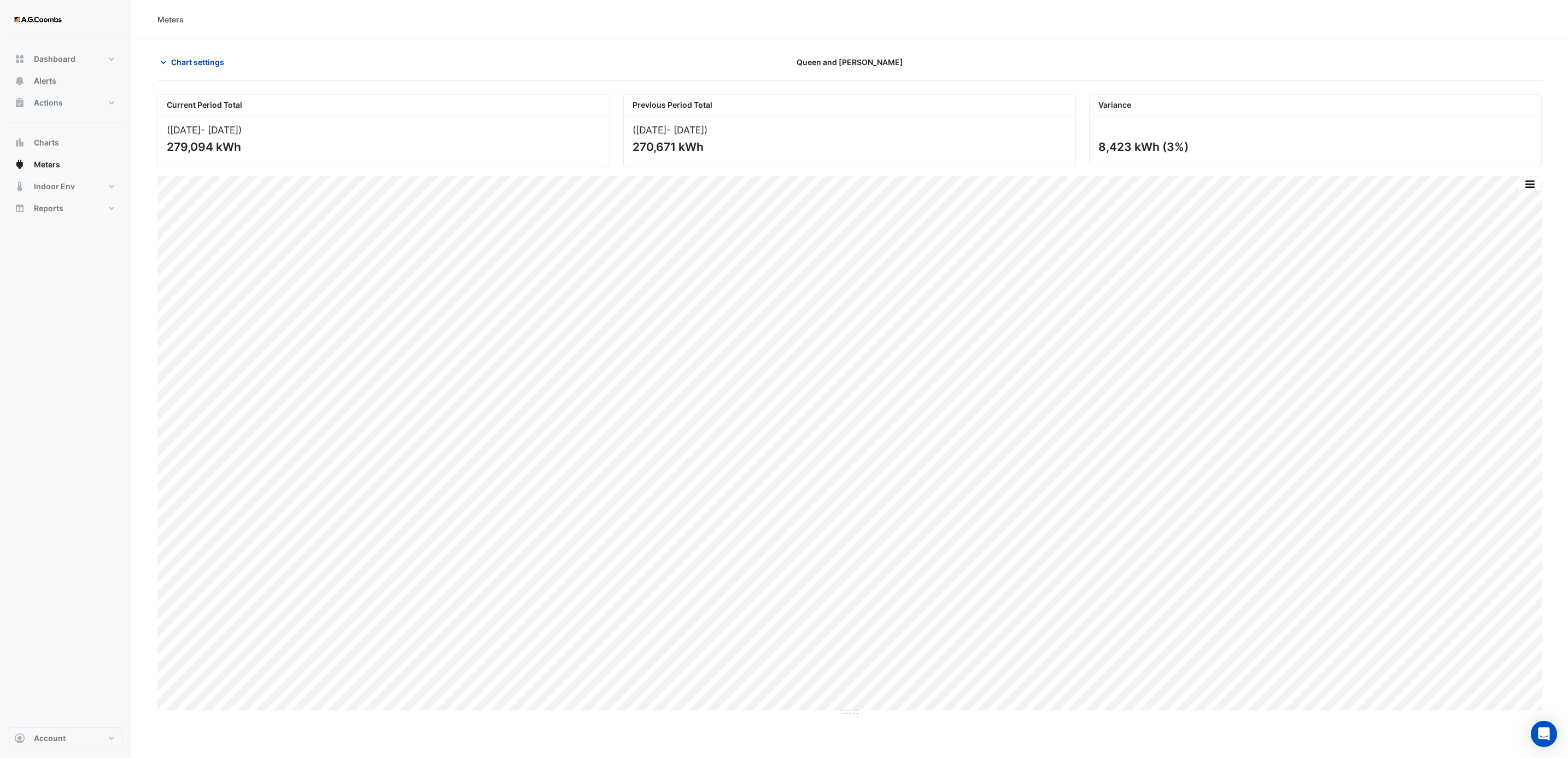
click at [163, 59] on icon "button" at bounding box center [163, 62] width 11 height 11
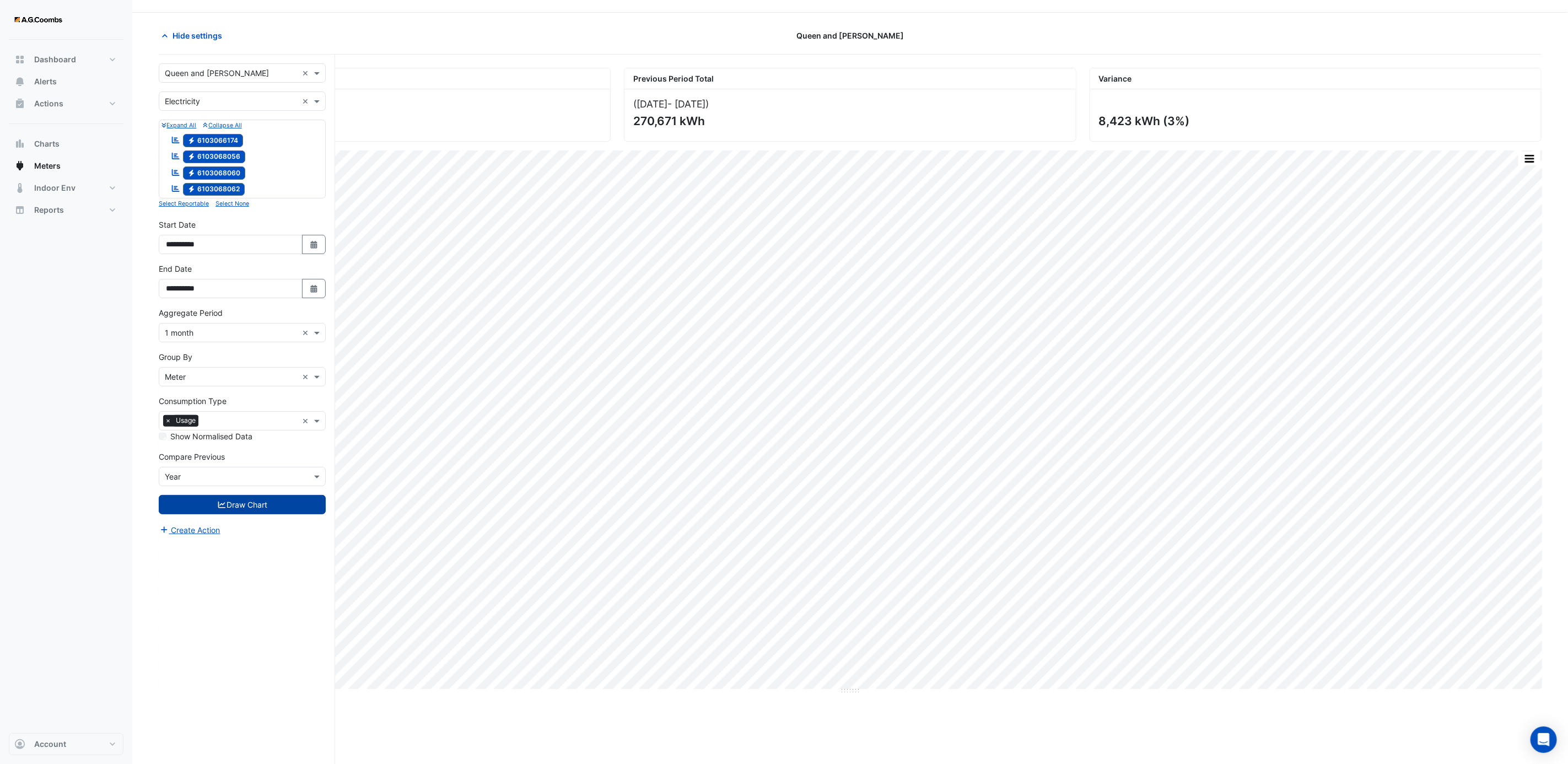
scroll to position [43, 0]
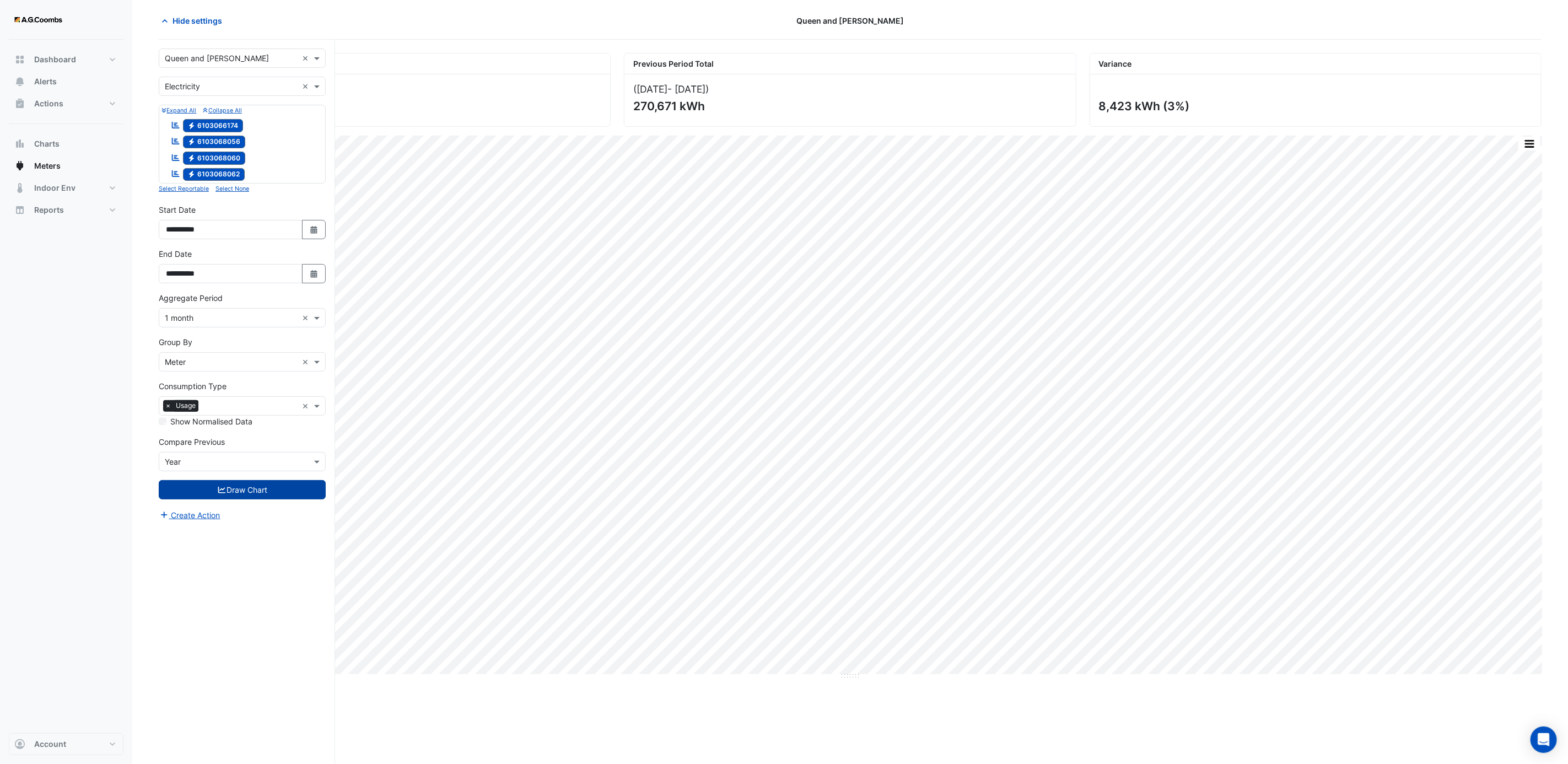
click at [303, 463] on div at bounding box center [242, 461] width 166 height 13
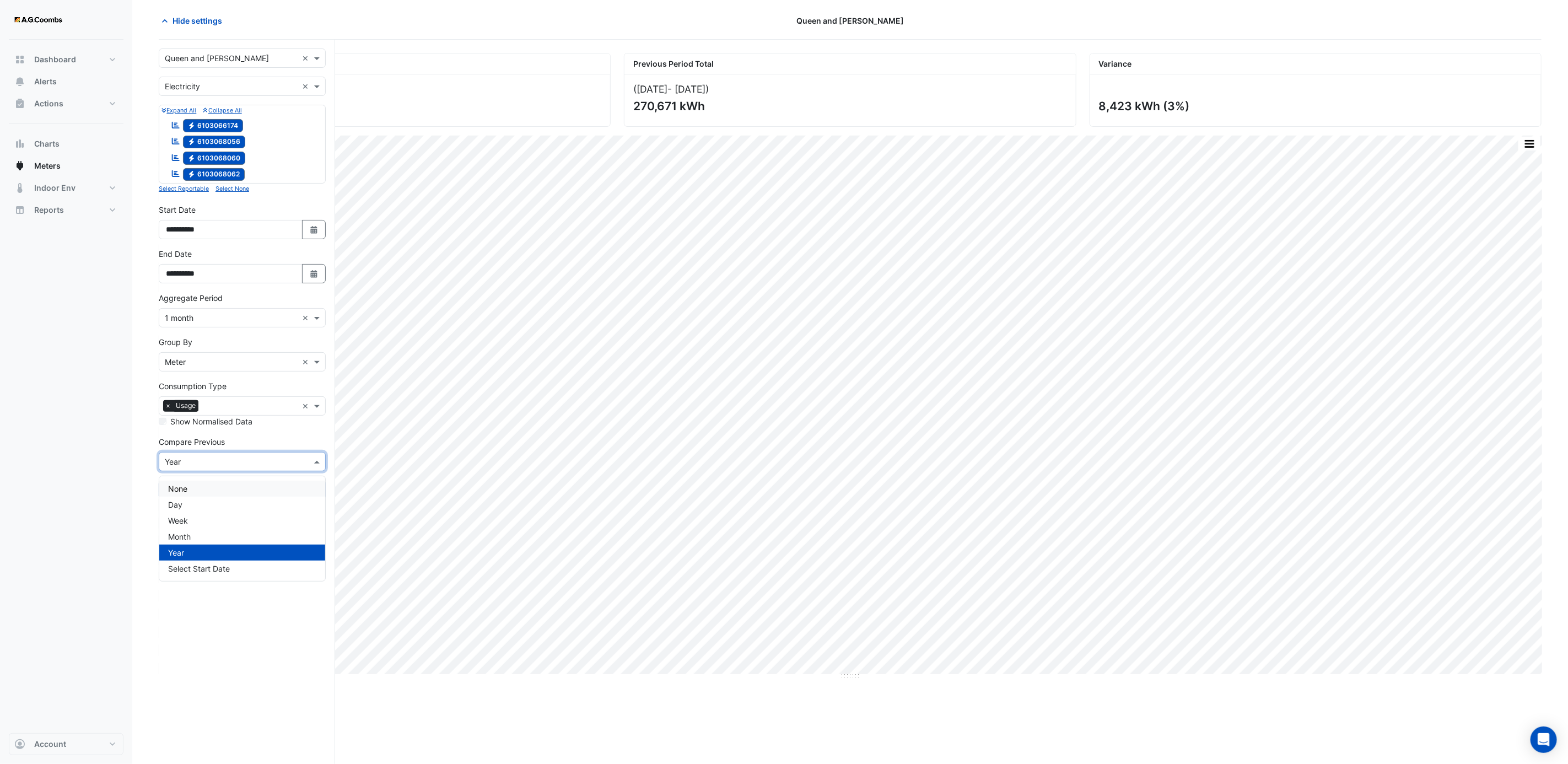
click at [191, 491] on div "None" at bounding box center [242, 488] width 166 height 16
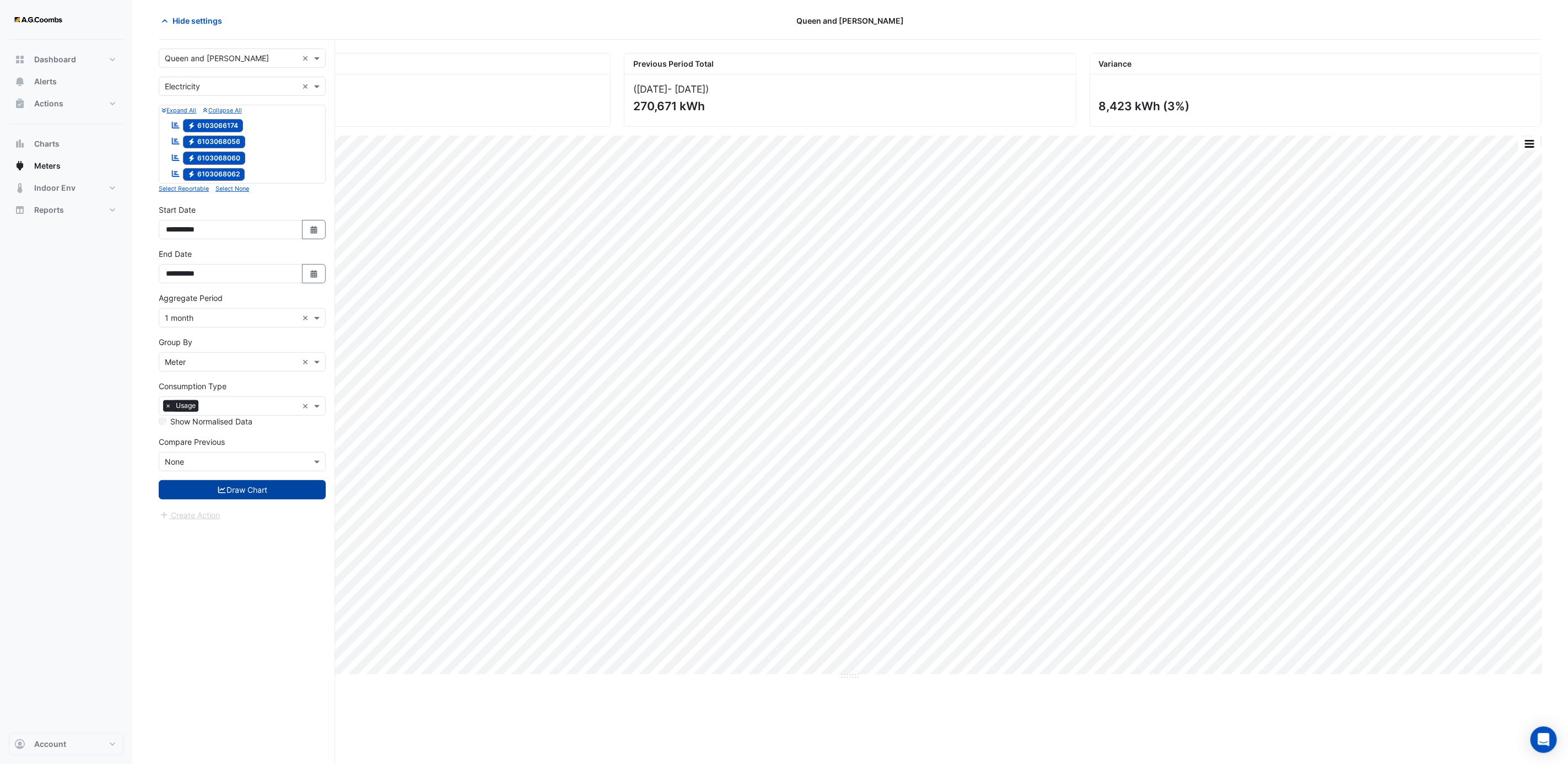
click at [238, 496] on button "Draw Chart" at bounding box center [242, 489] width 167 height 19
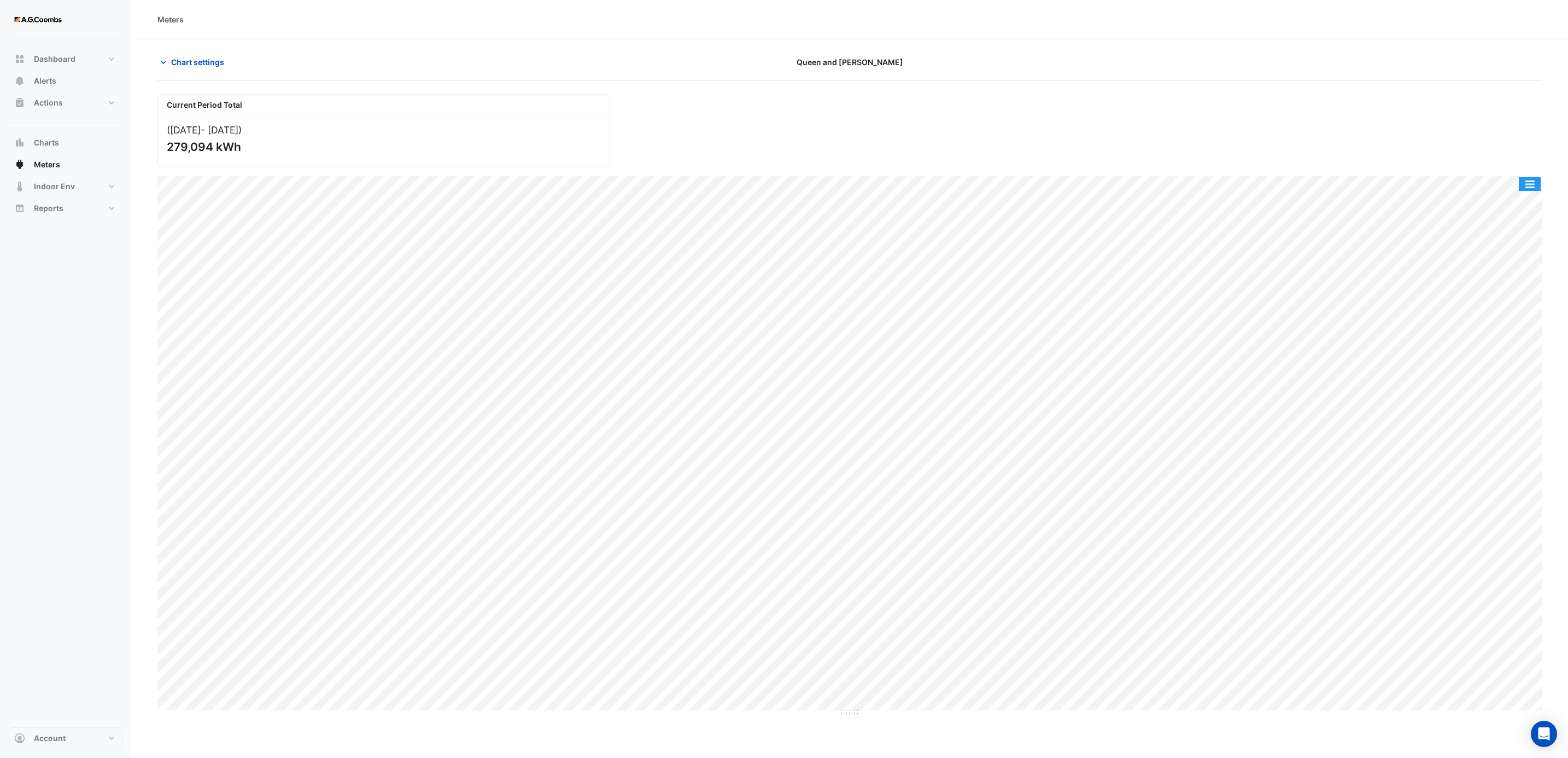
click at [1536, 179] on button "button" at bounding box center [1530, 183] width 22 height 13
click at [1514, 212] on div "Split by Meter" at bounding box center [1508, 203] width 66 height 20
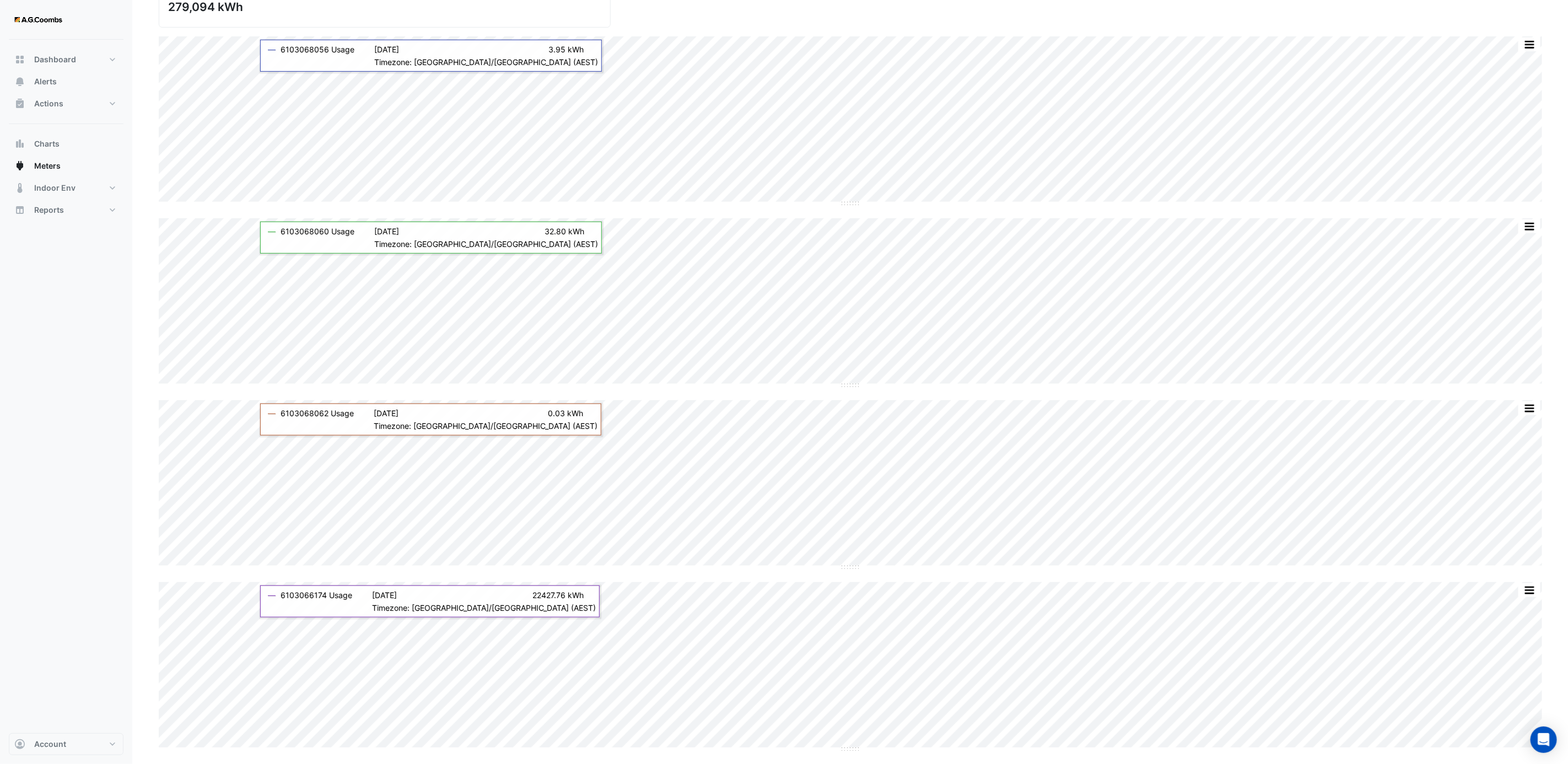
scroll to position [143, 0]
